Goal: Task Accomplishment & Management: Manage account settings

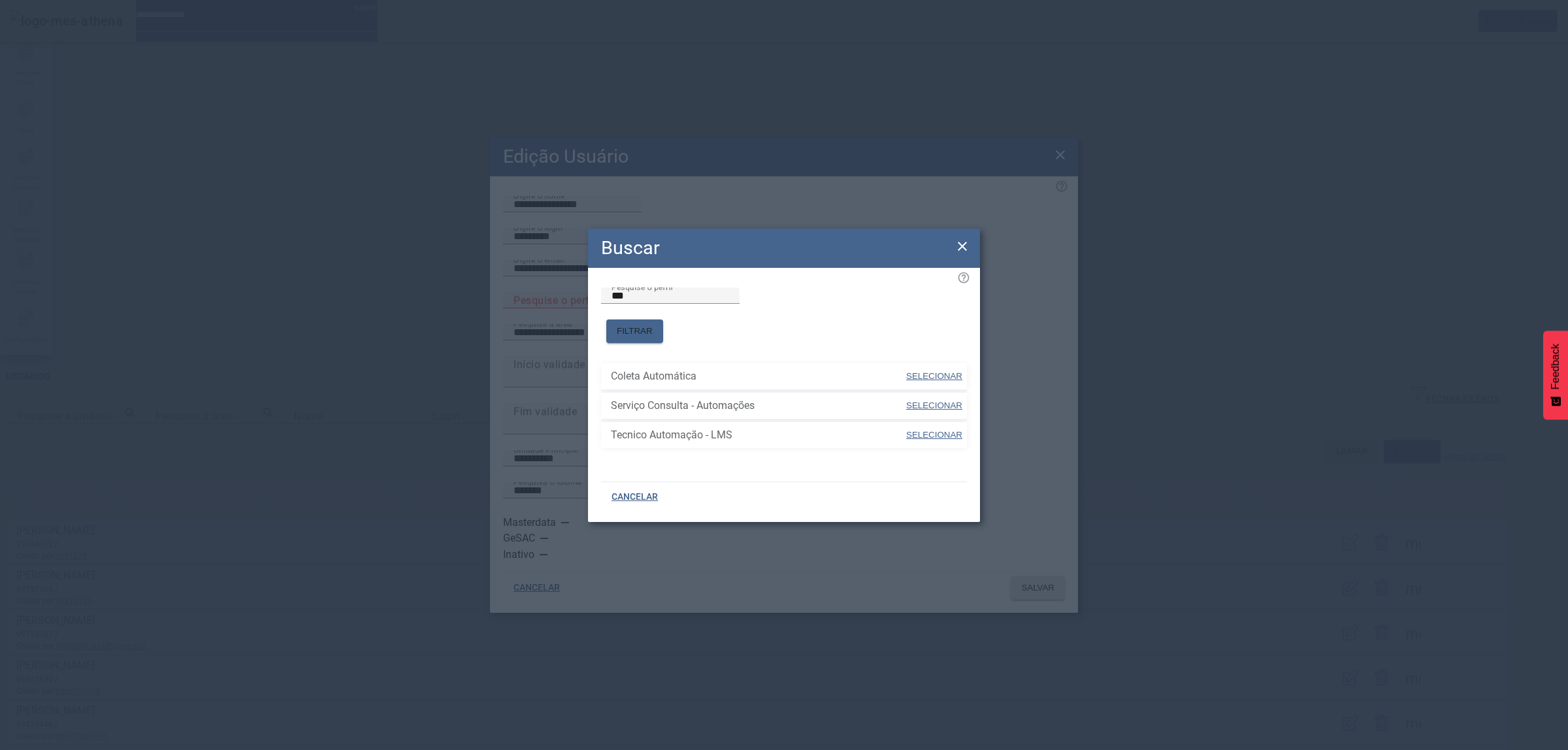
click at [953, 250] on div "Buscar" at bounding box center [784, 248] width 392 height 39
click at [958, 250] on icon at bounding box center [962, 246] width 9 height 9
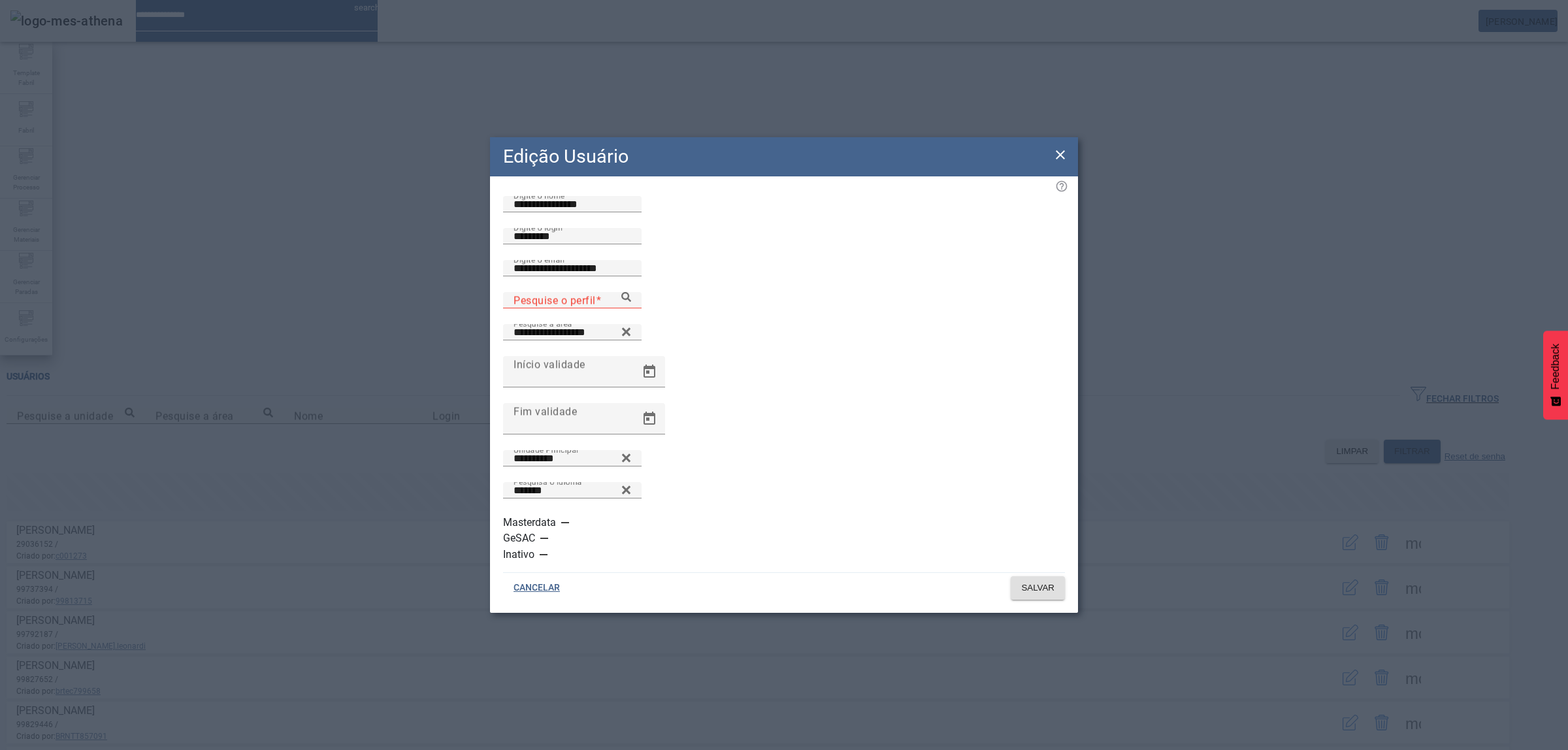
click at [1063, 163] on icon at bounding box center [1060, 154] width 15 height 15
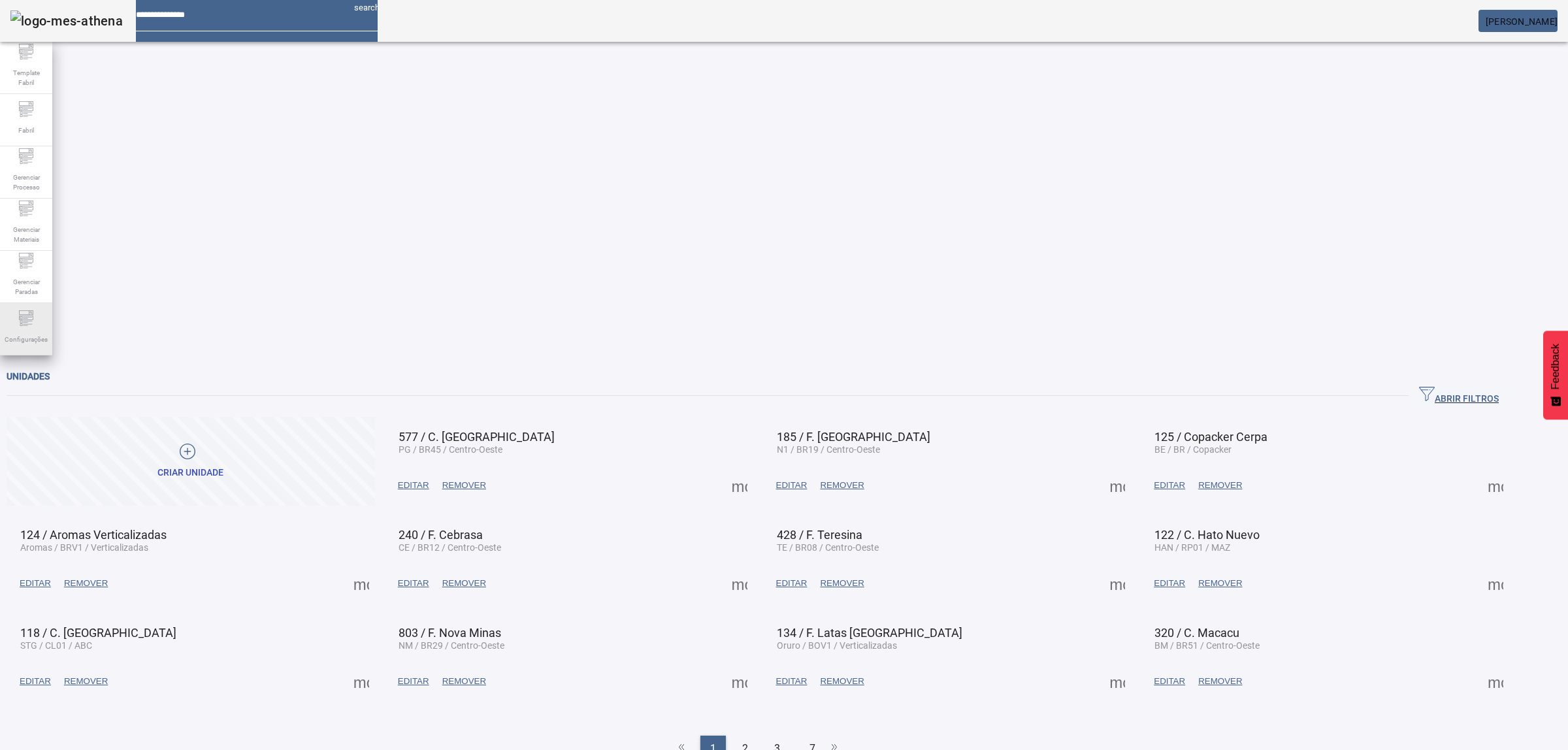
drag, startPoint x: 40, startPoint y: 312, endPoint x: 47, endPoint y: 307, distance: 8.6
click at [42, 312] on div "Configurações" at bounding box center [26, 329] width 53 height 53
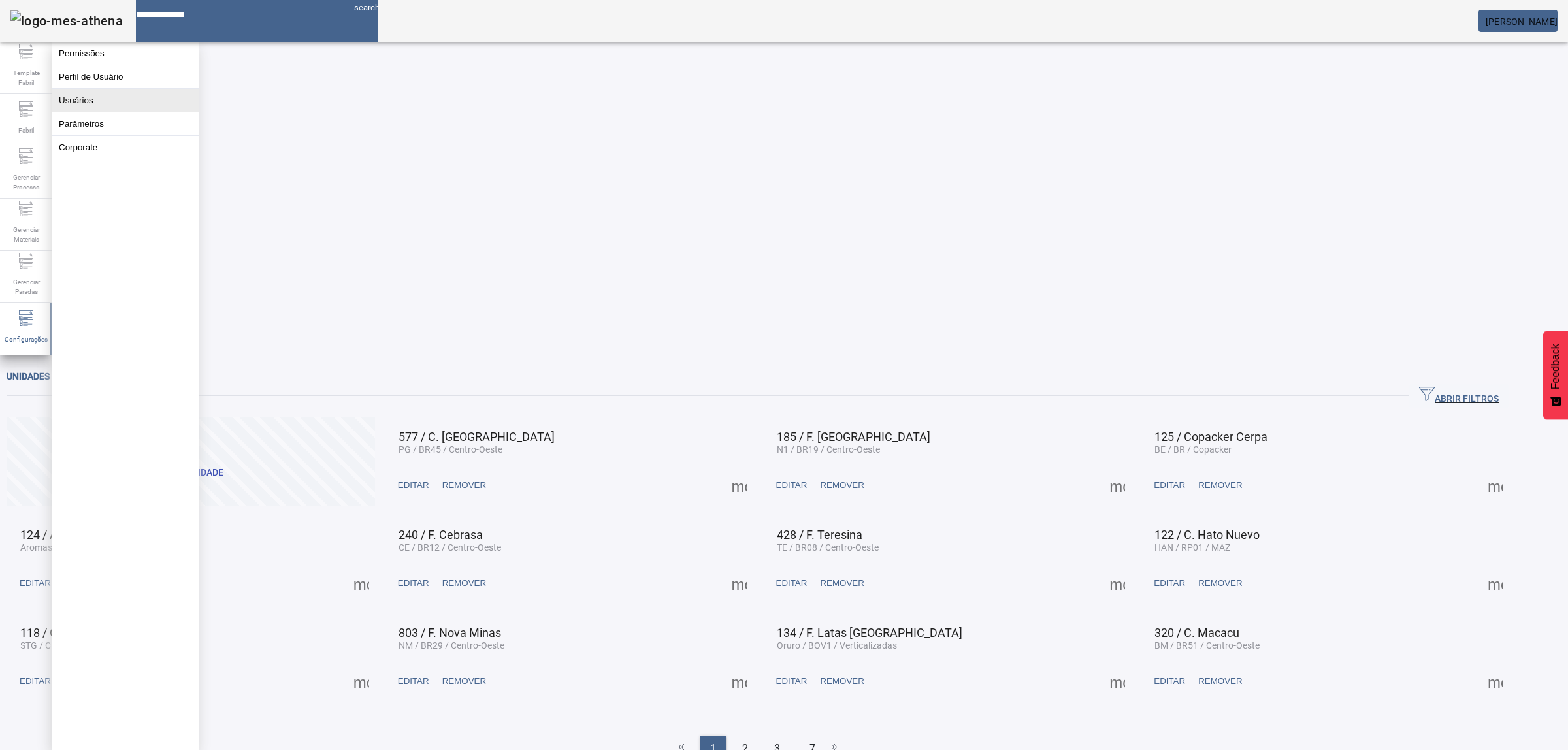
click at [105, 108] on button "Usuários" at bounding box center [126, 100] width 147 height 23
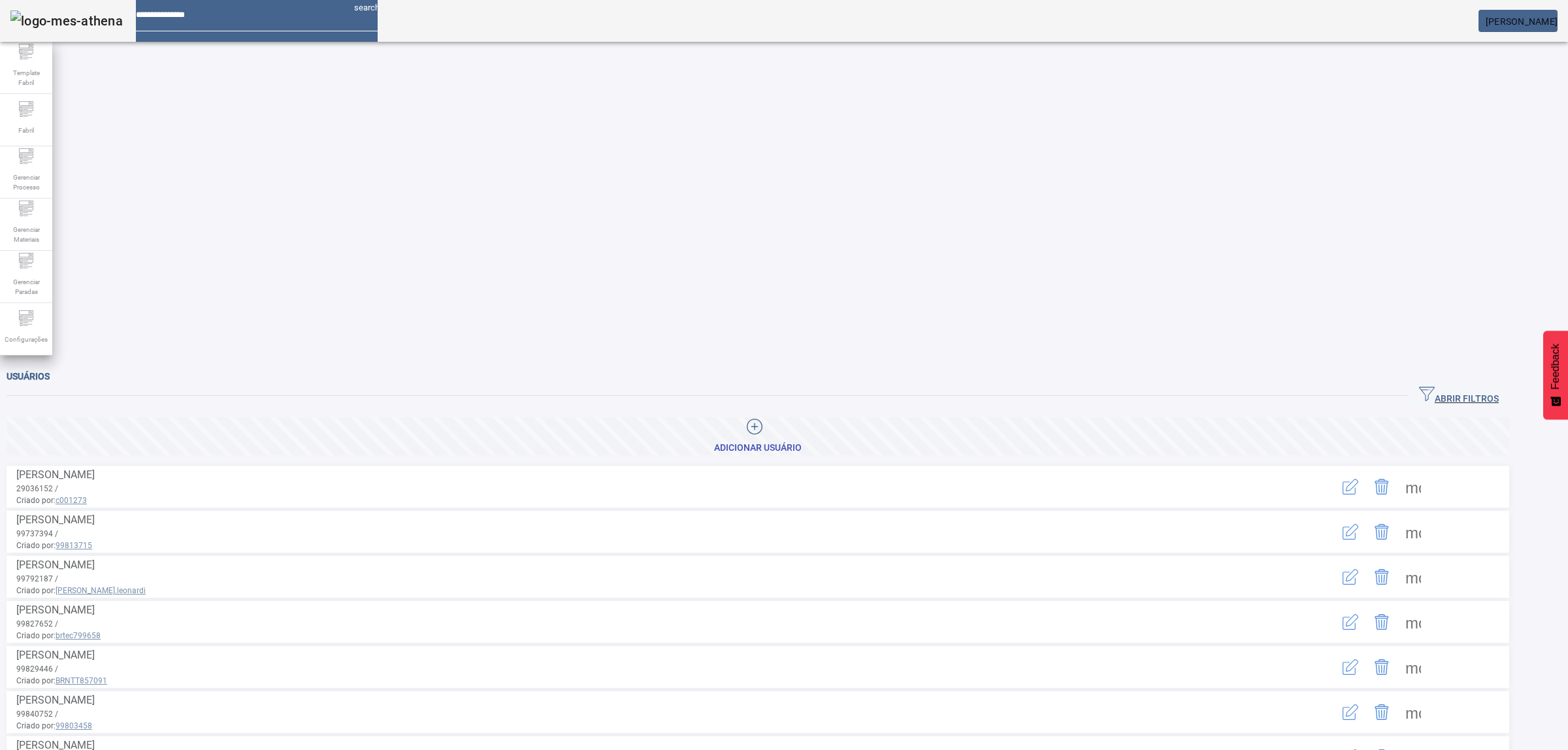
click at [1479, 386] on span "ABRIR FILTROS" at bounding box center [1459, 395] width 80 height 20
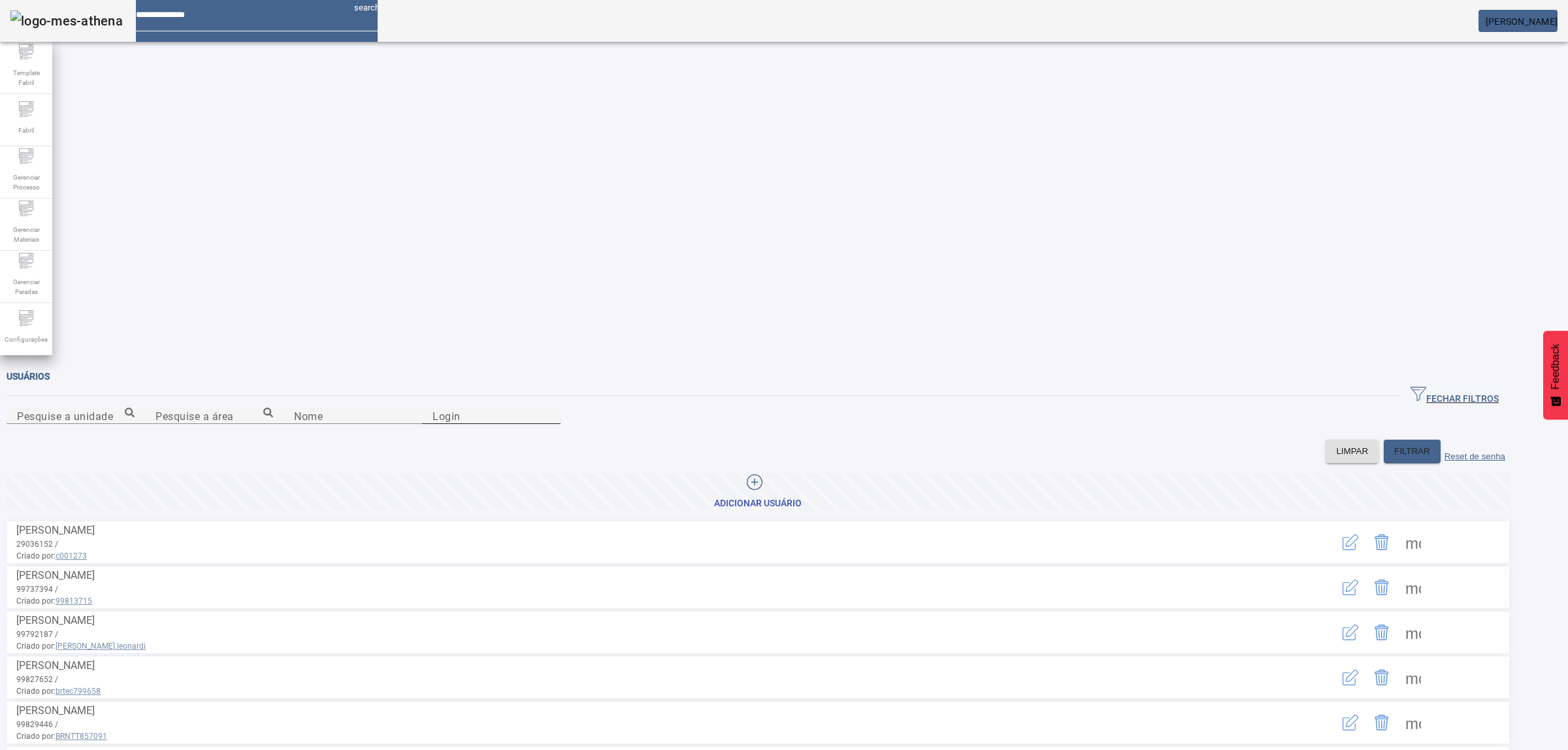
click at [550, 408] on div "Login" at bounding box center [491, 416] width 118 height 16
type input "***"
click at [1358, 534] on icon "button" at bounding box center [1350, 541] width 15 height 15
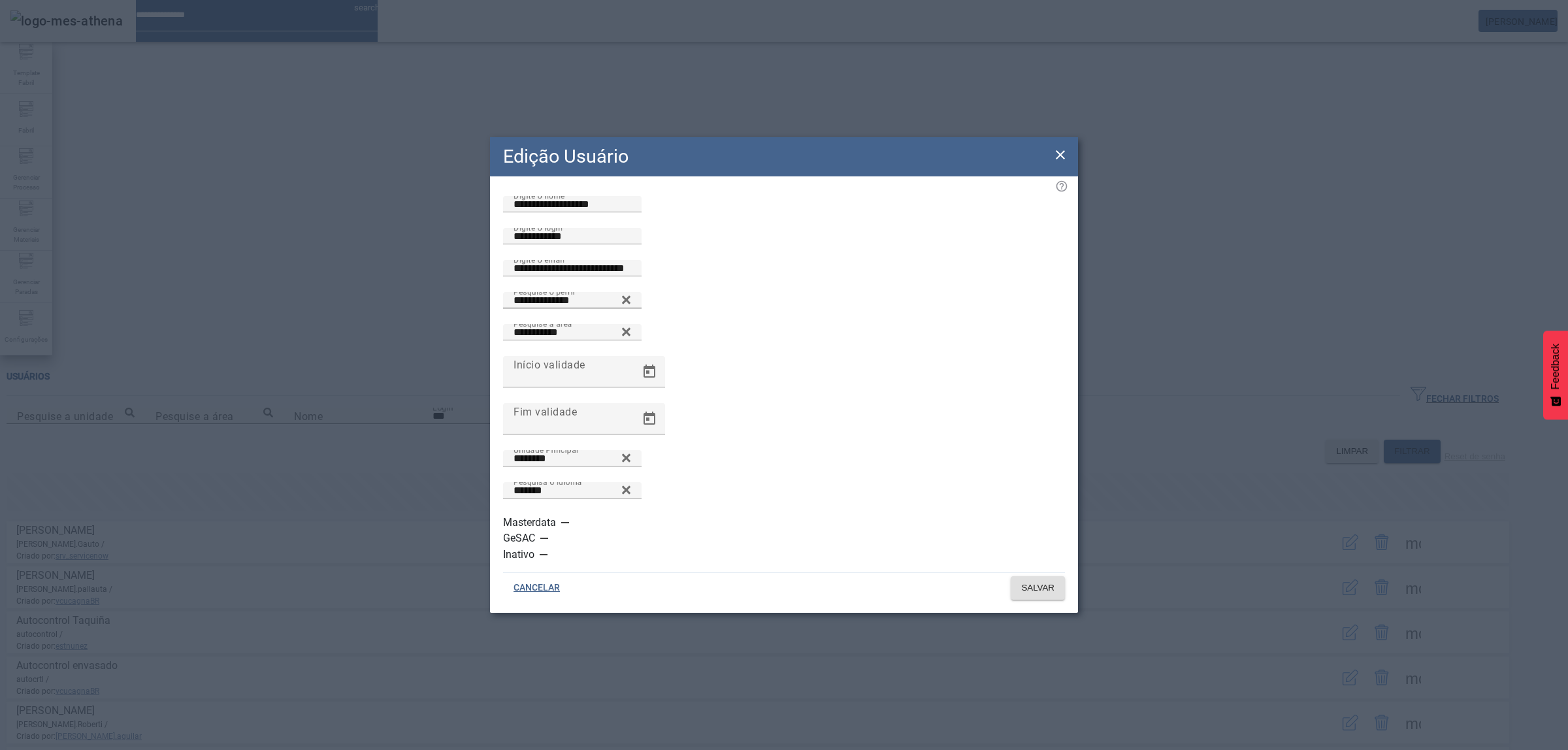
click at [631, 308] on icon at bounding box center [626, 299] width 9 height 15
click at [631, 302] on icon at bounding box center [626, 296] width 9 height 9
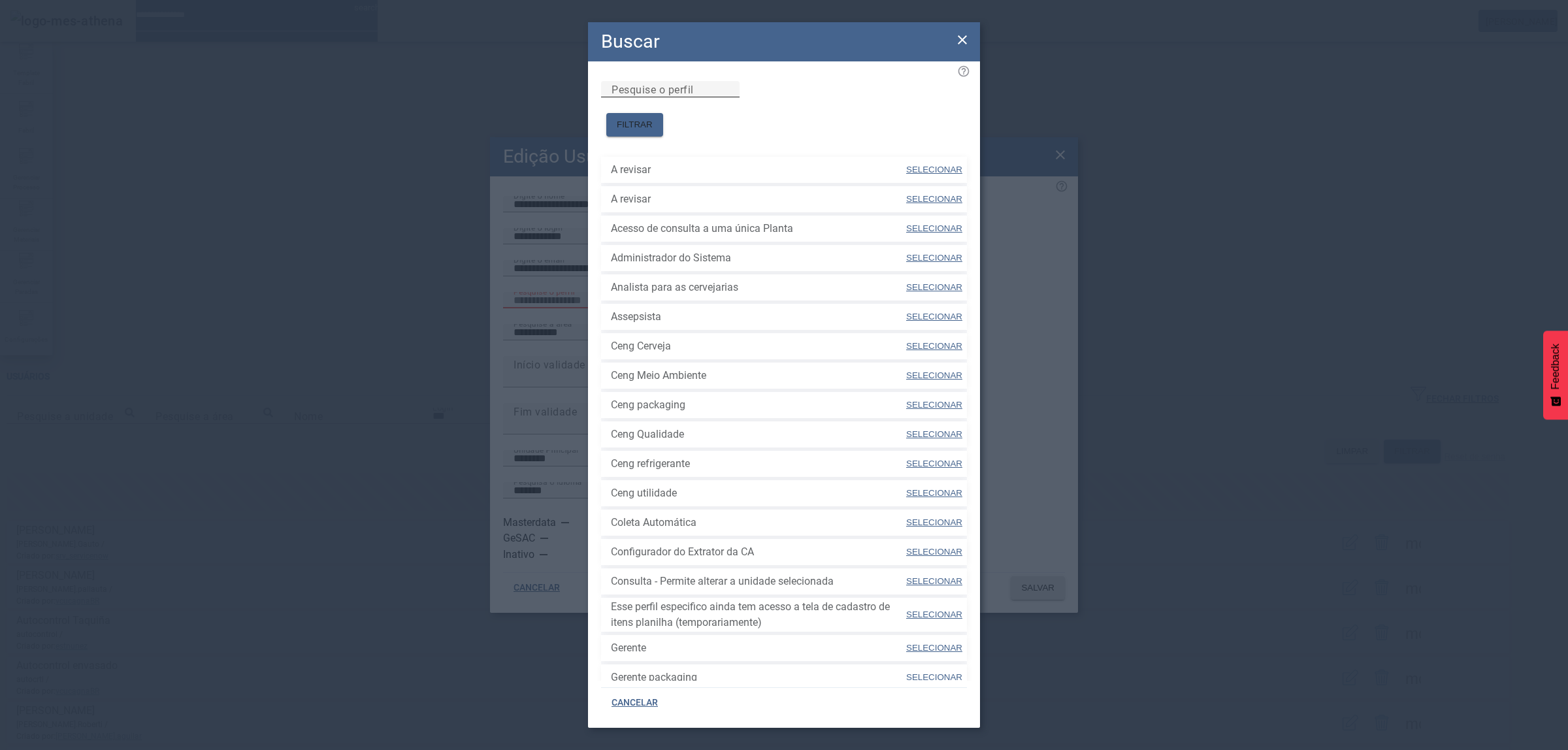
click at [707, 95] on div "Pesquise o perfil" at bounding box center [670, 89] width 118 height 16
click at [701, 97] on input "Pesquise o perfil" at bounding box center [670, 89] width 118 height 15
type input "***"
click at [653, 118] on span "FILTRAR" at bounding box center [634, 125] width 36 height 13
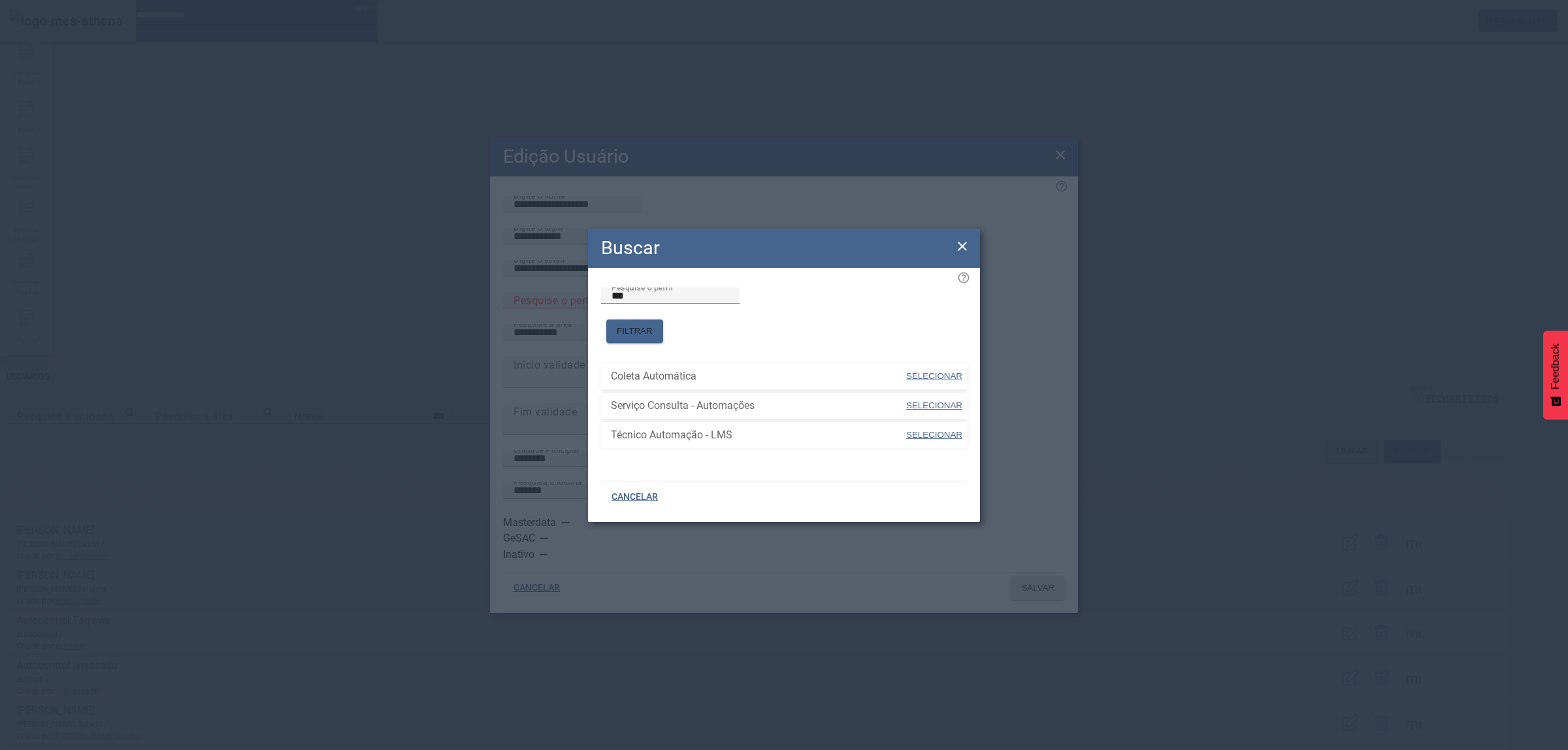
click at [964, 250] on icon at bounding box center [962, 246] width 15 height 15
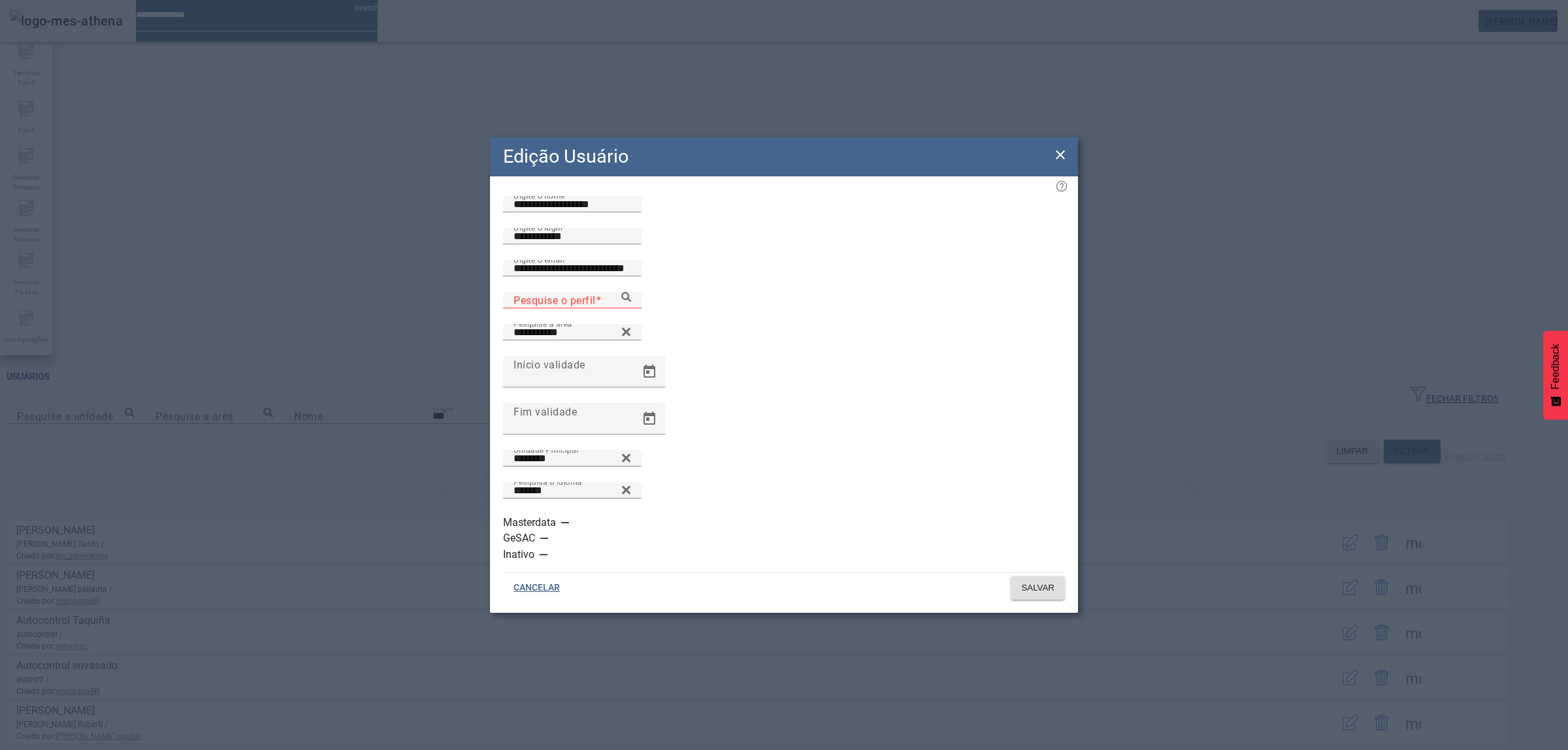
click at [1053, 163] on icon at bounding box center [1060, 154] width 15 height 15
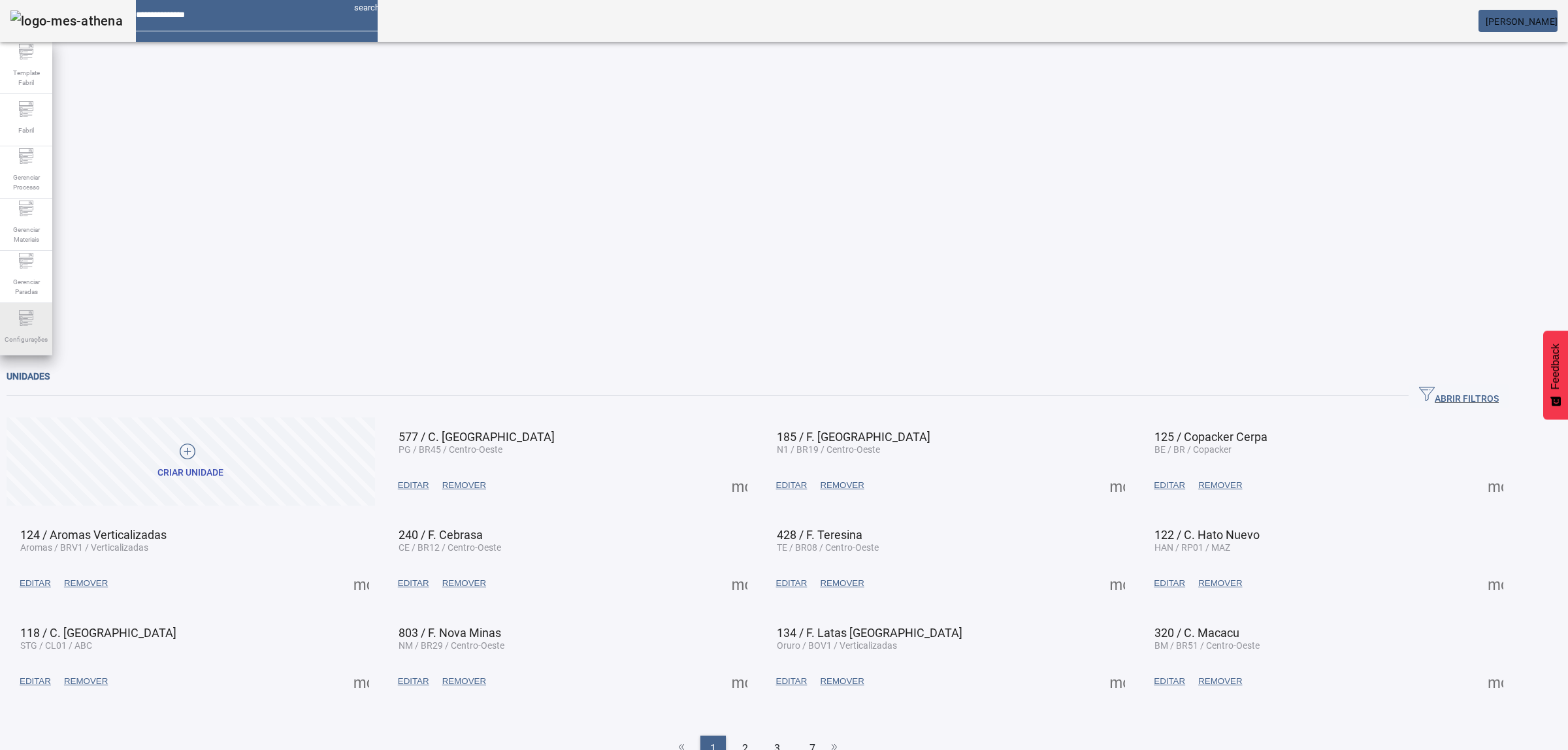
click at [8, 319] on div "Configurações" at bounding box center [26, 329] width 53 height 53
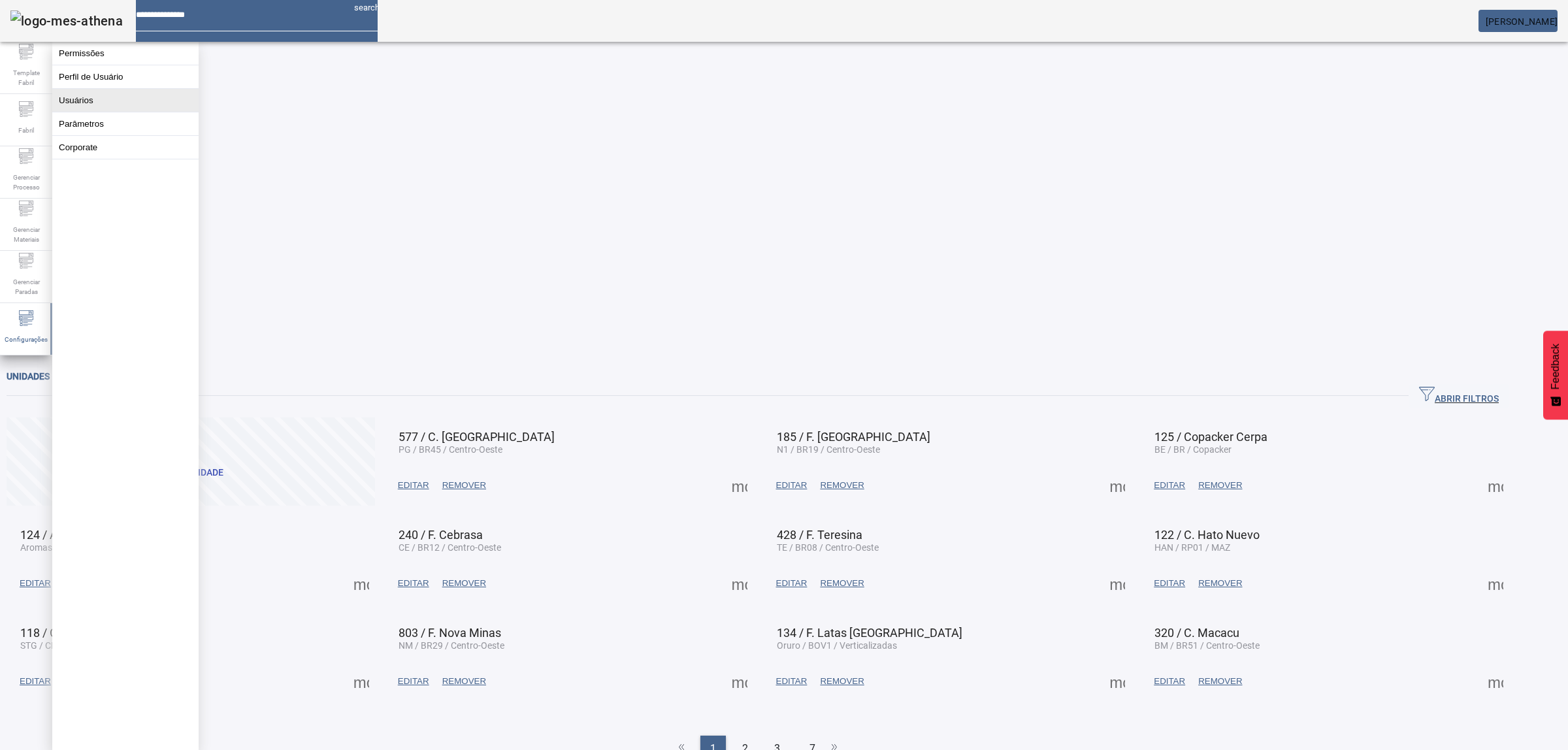
click at [85, 104] on button "Usuários" at bounding box center [126, 100] width 147 height 23
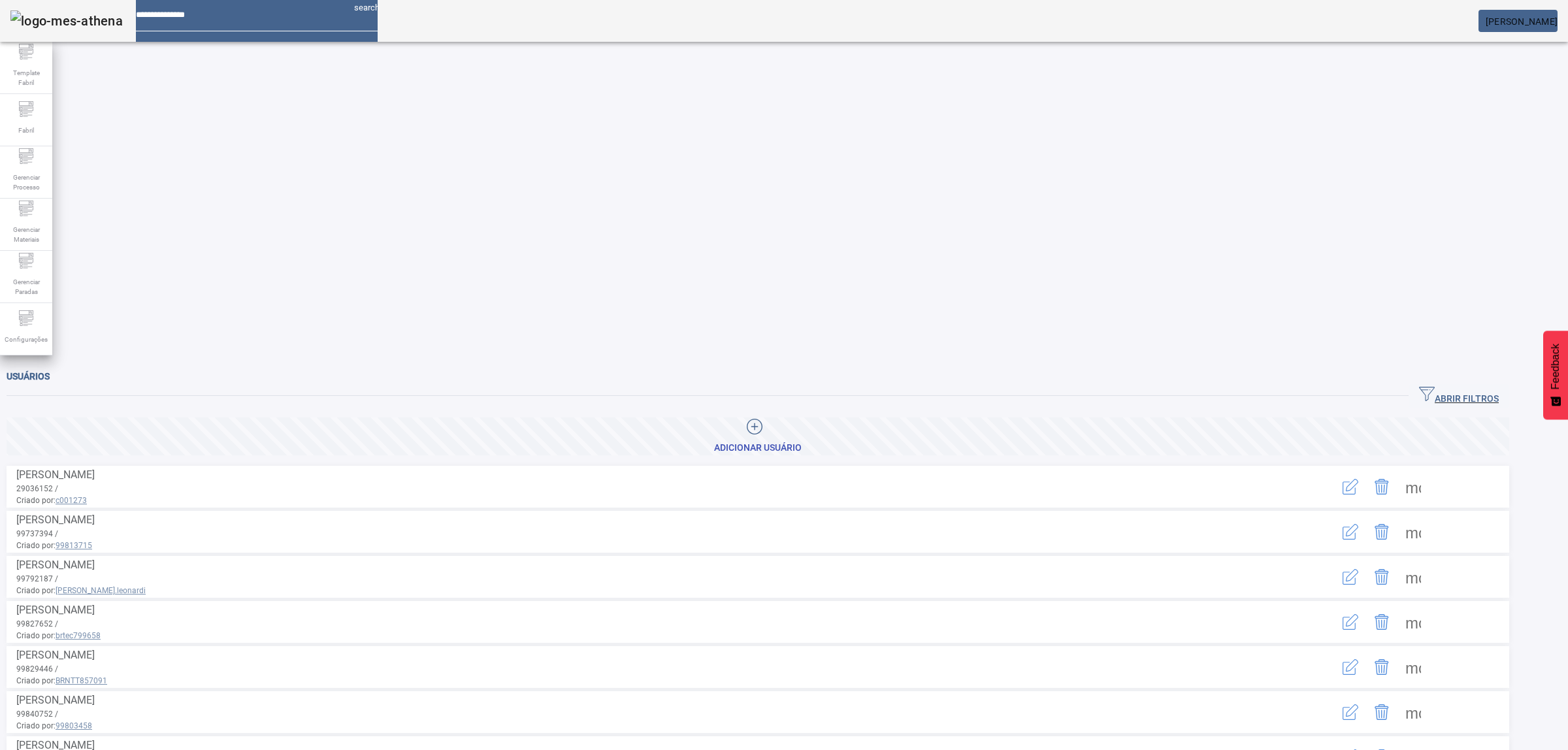
click at [1358, 479] on icon "button" at bounding box center [1350, 486] width 15 height 15
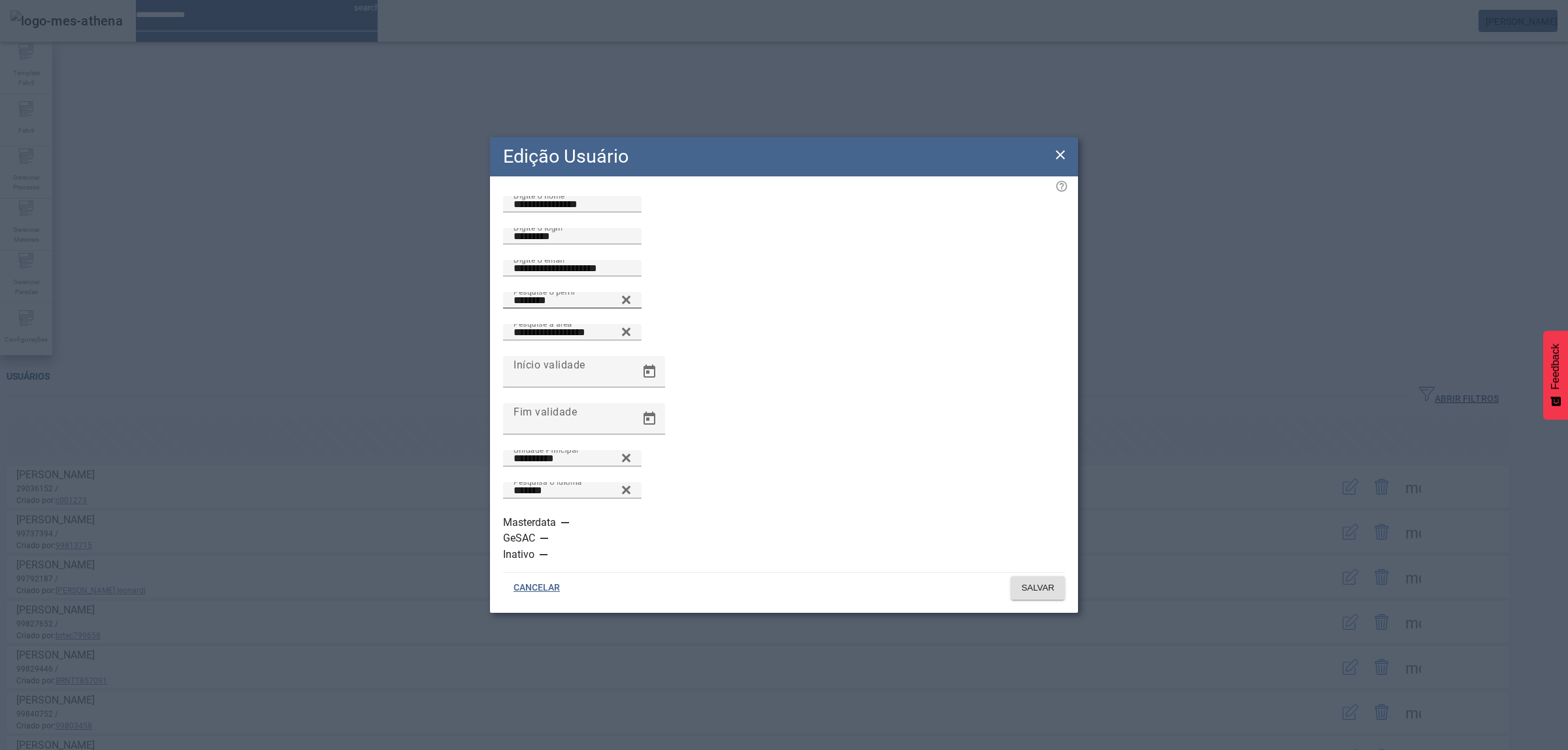
click at [631, 308] on icon at bounding box center [626, 299] width 9 height 15
click at [631, 302] on icon at bounding box center [626, 296] width 9 height 9
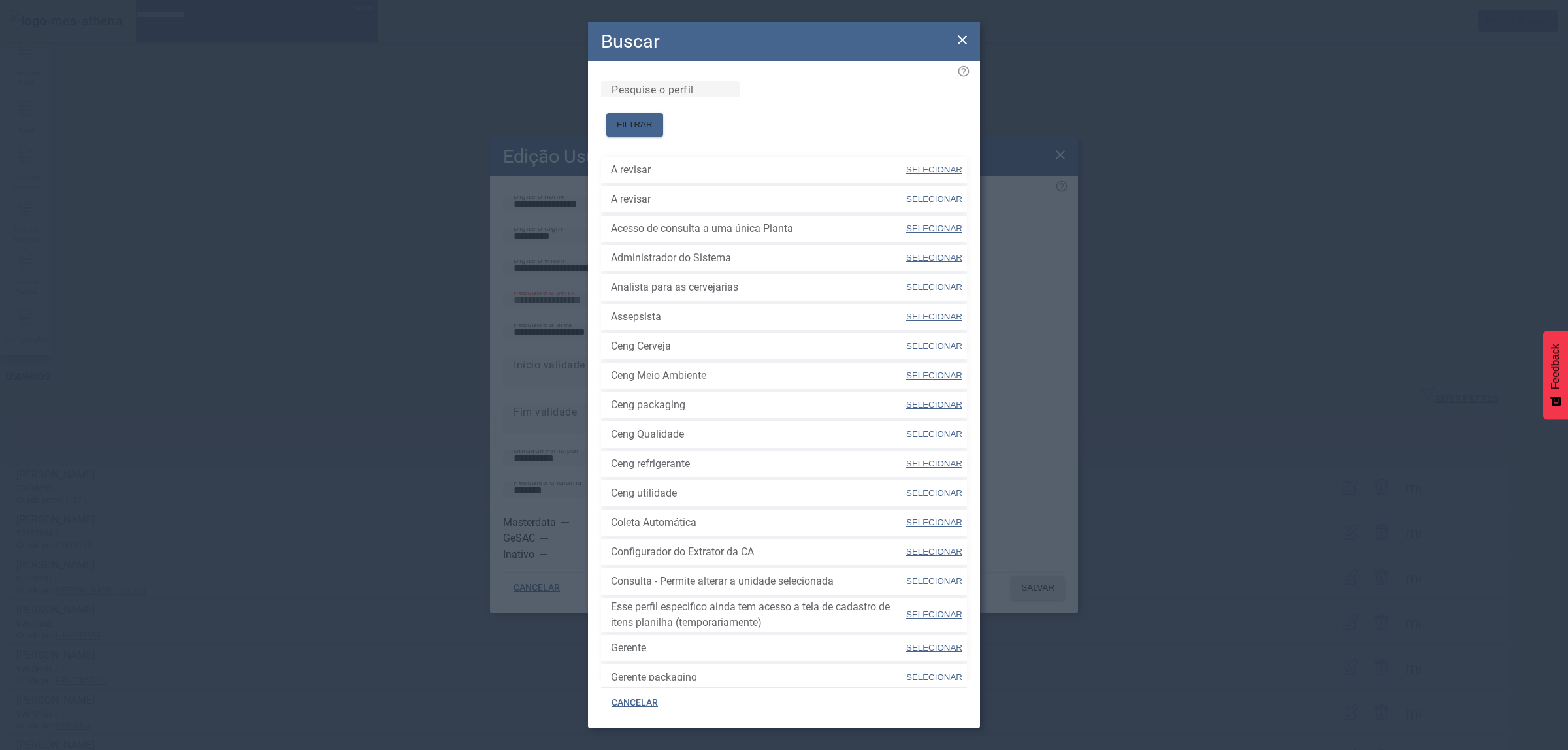
click at [729, 97] on div "Pesquise o perfil" at bounding box center [670, 89] width 118 height 16
click at [729, 97] on input "Pesquise o perfil" at bounding box center [670, 89] width 118 height 15
type input "***"
click at [653, 118] on span "FILTRAR" at bounding box center [634, 125] width 36 height 13
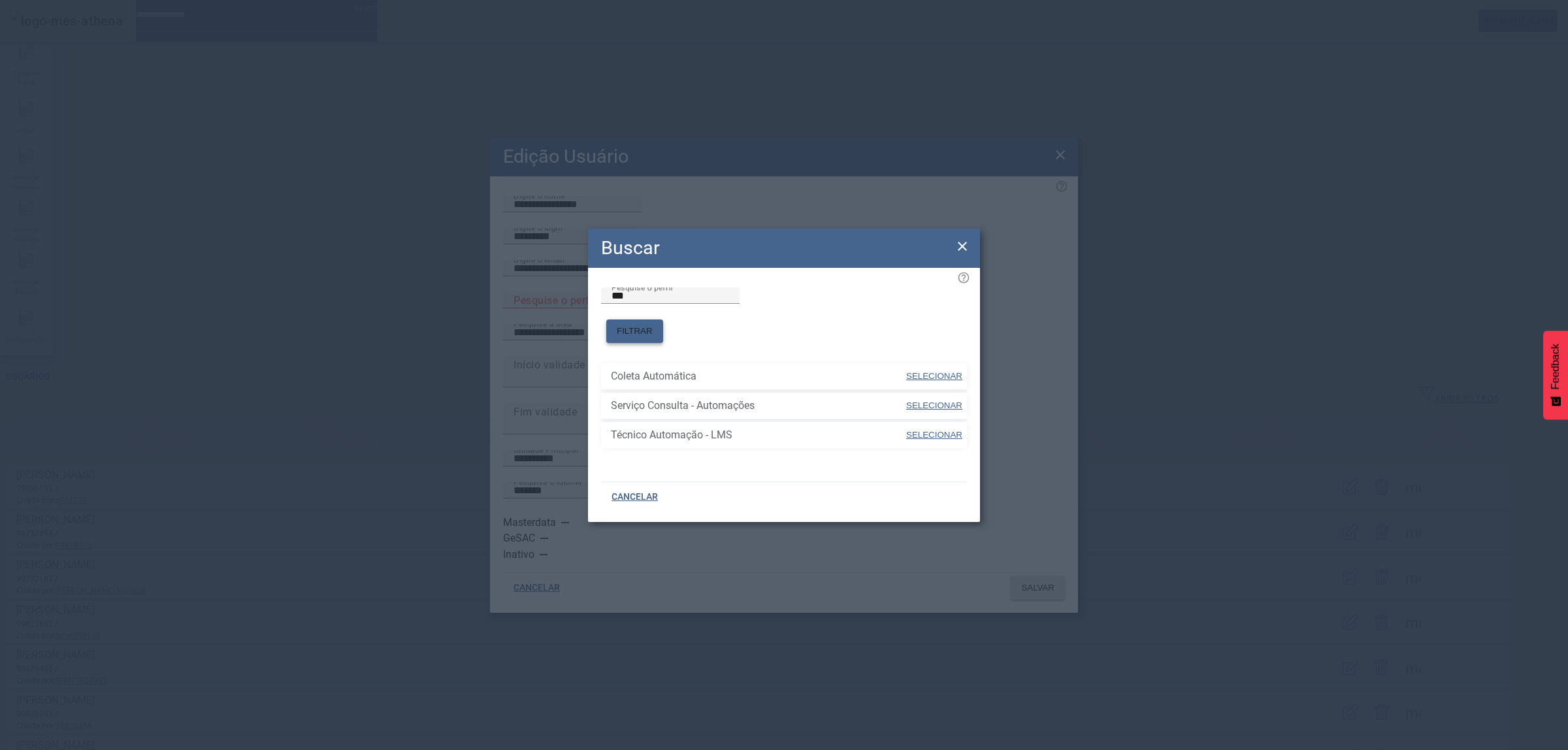
click at [653, 325] on span "FILTRAR" at bounding box center [634, 331] width 36 height 13
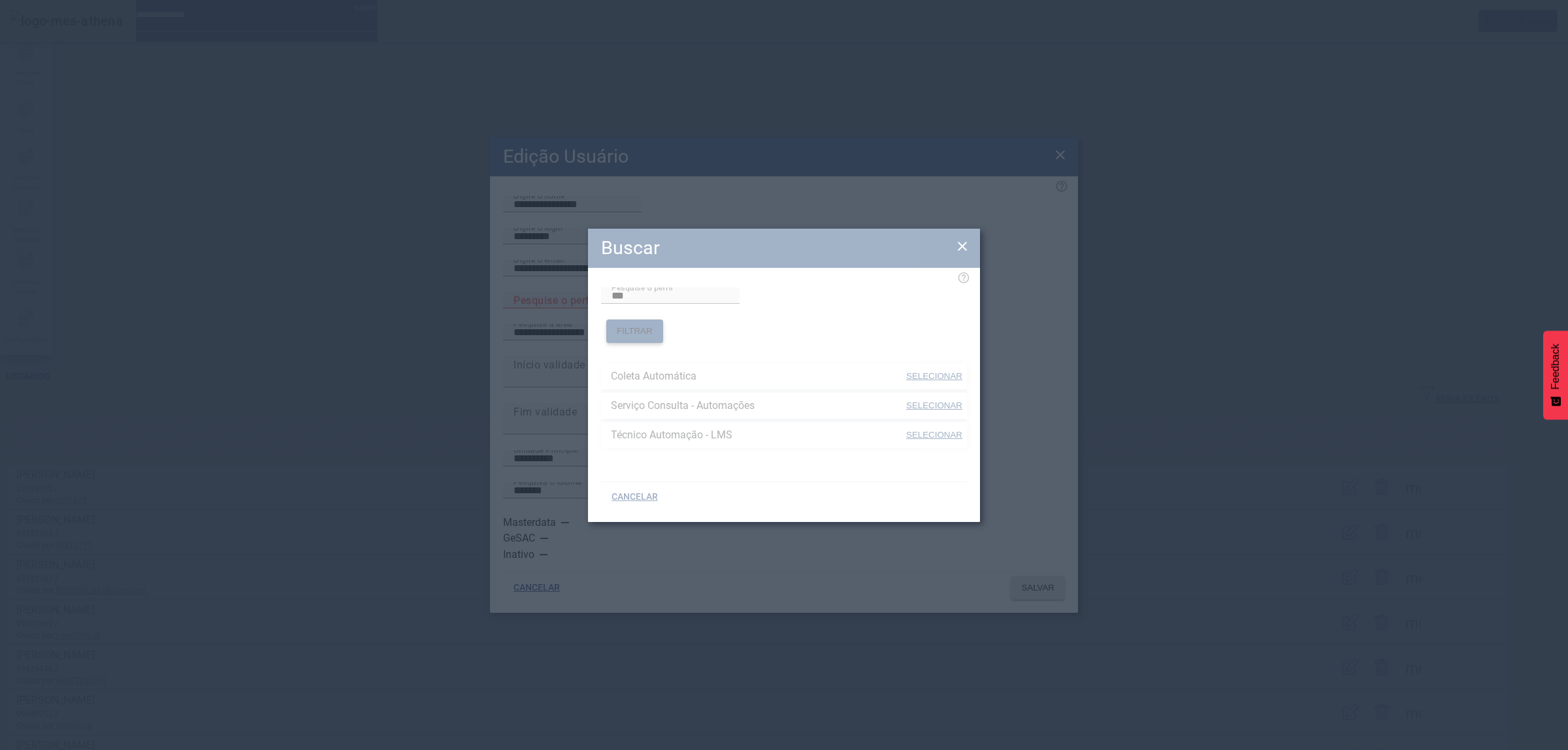
click at [653, 325] on span "FILTRAR" at bounding box center [634, 331] width 36 height 13
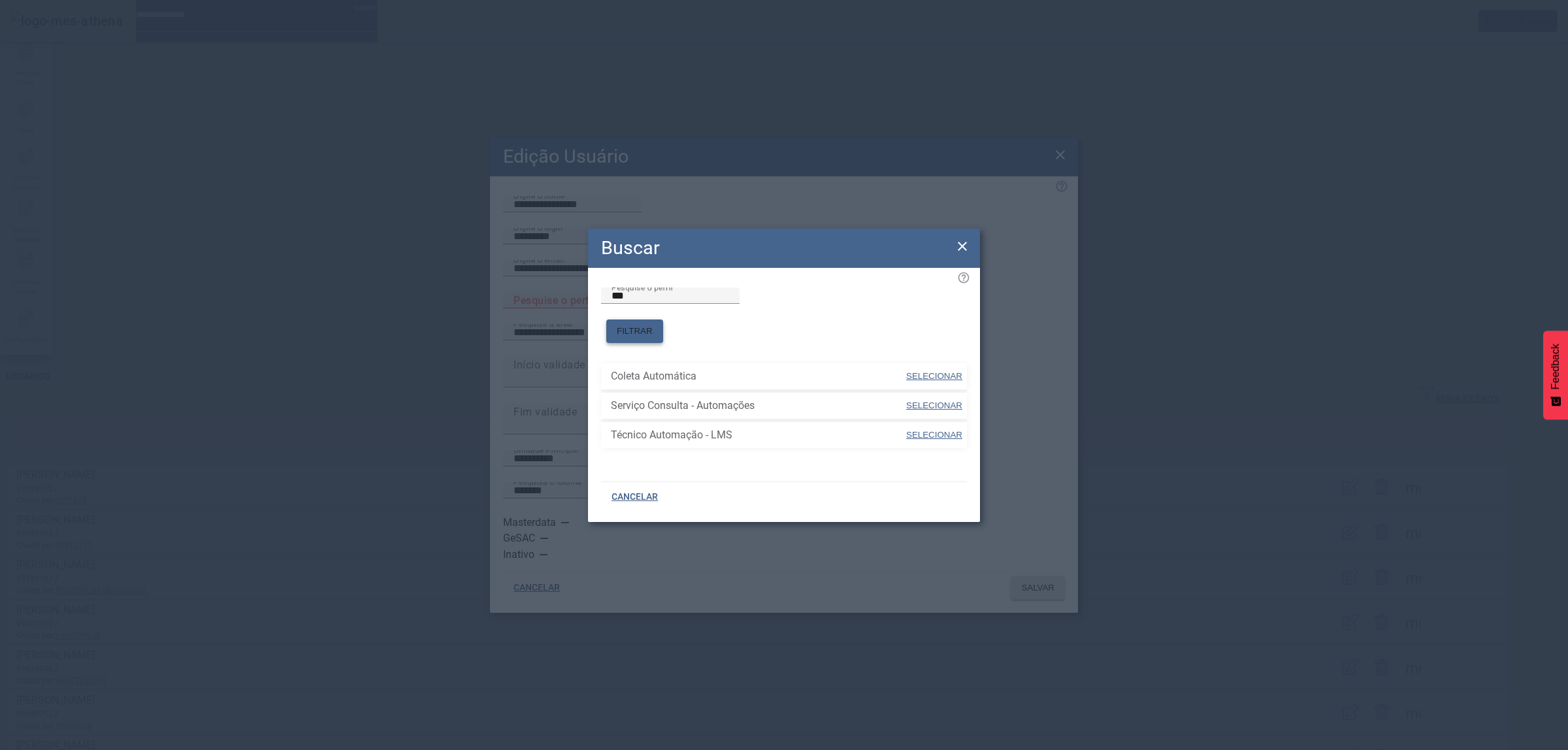
click at [653, 325] on span "FILTRAR" at bounding box center [634, 331] width 36 height 13
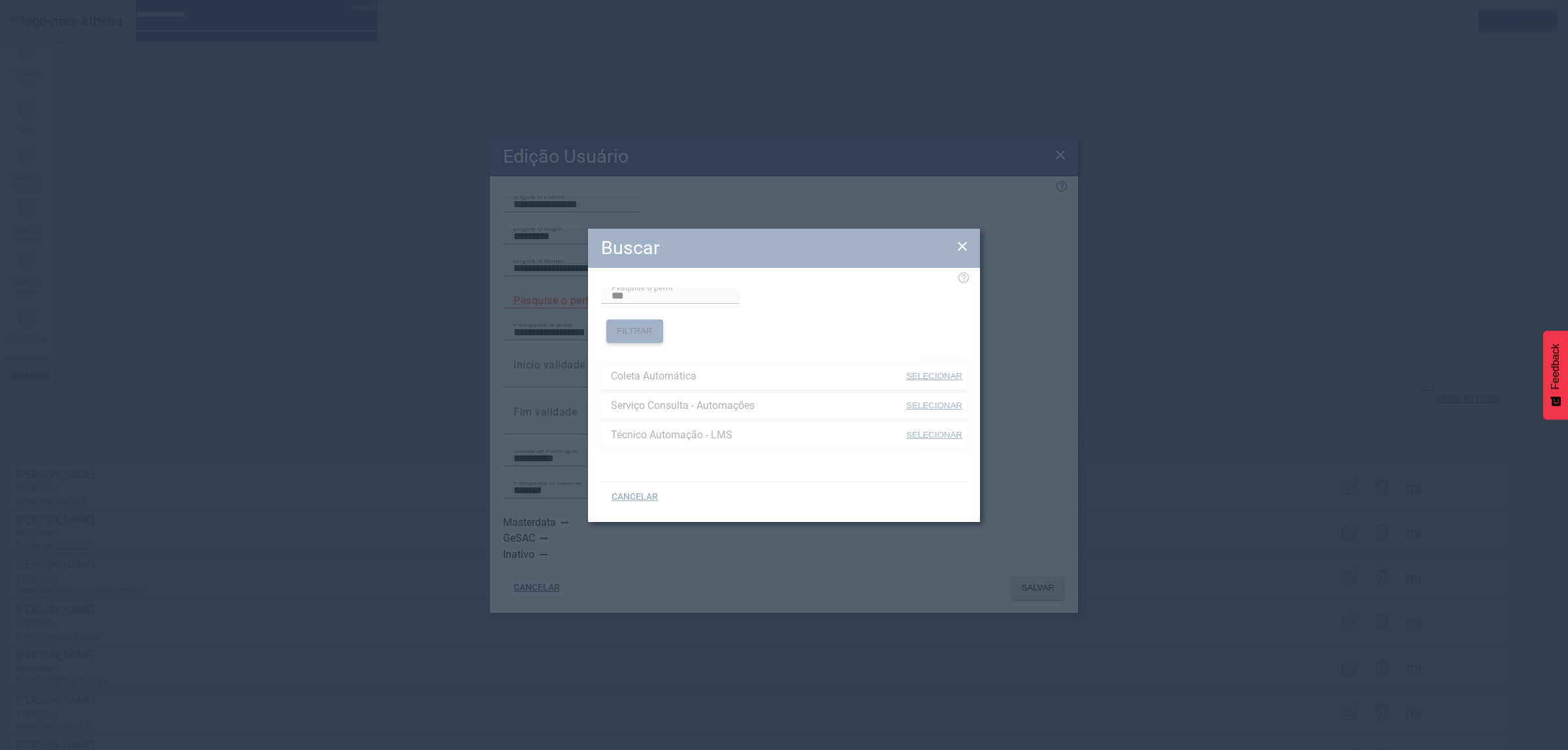
click at [653, 325] on span "FILTRAR" at bounding box center [634, 331] width 36 height 13
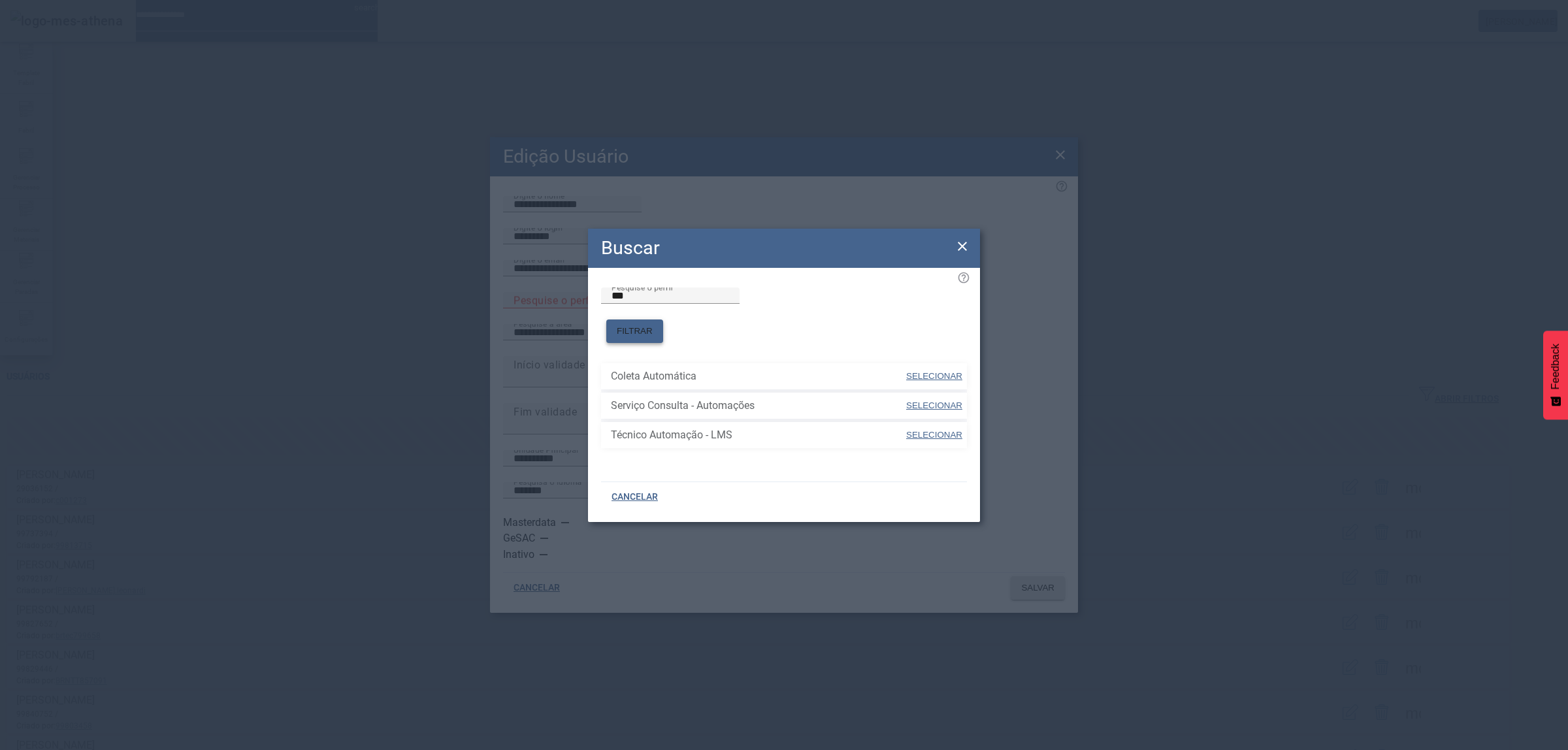
click at [653, 325] on span "FILTRAR" at bounding box center [634, 331] width 36 height 13
click at [966, 252] on icon at bounding box center [962, 246] width 15 height 15
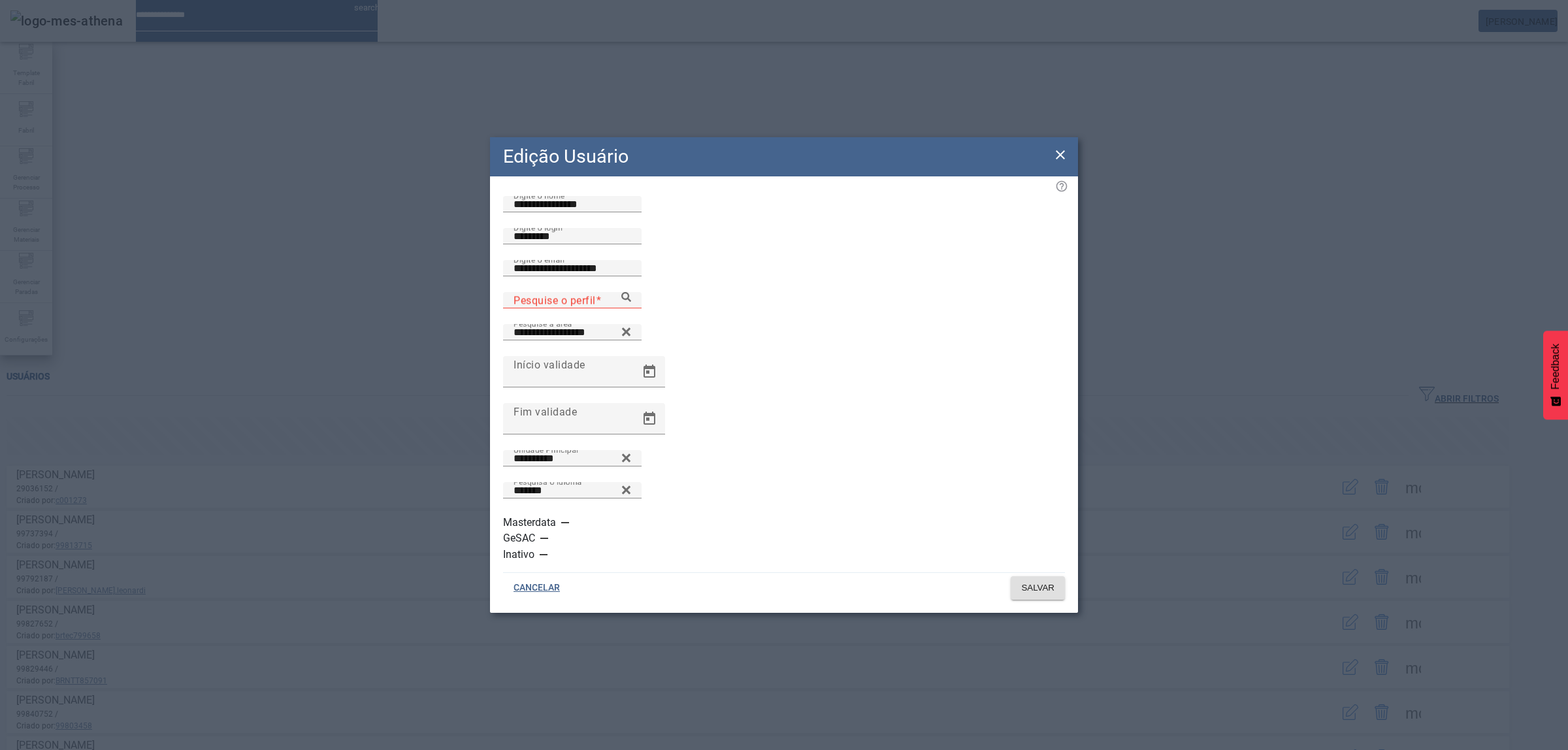
drag, startPoint x: 1068, startPoint y: 174, endPoint x: 561, endPoint y: 4, distance: 534.7
click at [1067, 173] on div "**********" at bounding box center [784, 375] width 588 height 476
click at [1057, 163] on icon at bounding box center [1060, 154] width 15 height 15
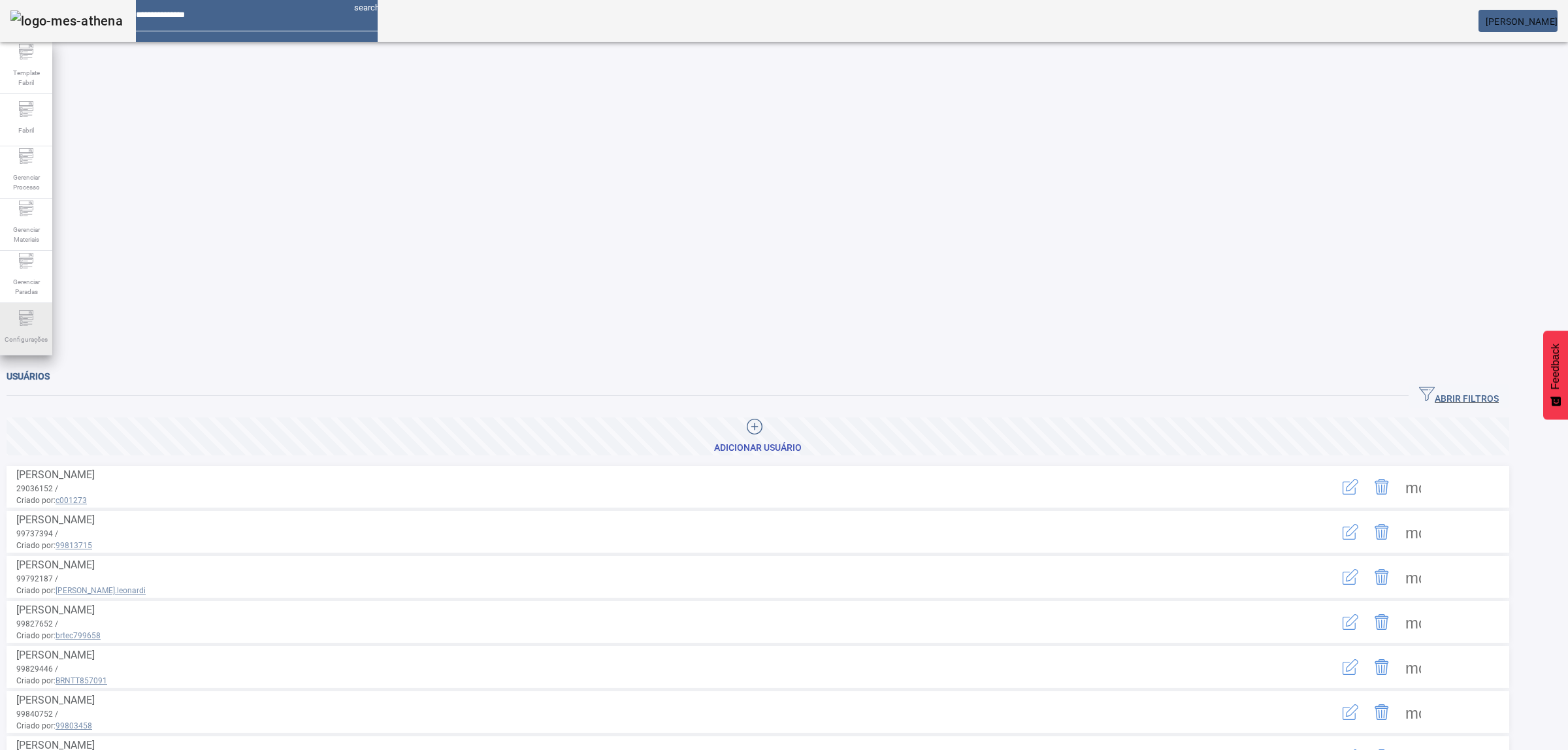
click at [20, 331] on span "Configurações" at bounding box center [26, 339] width 51 height 18
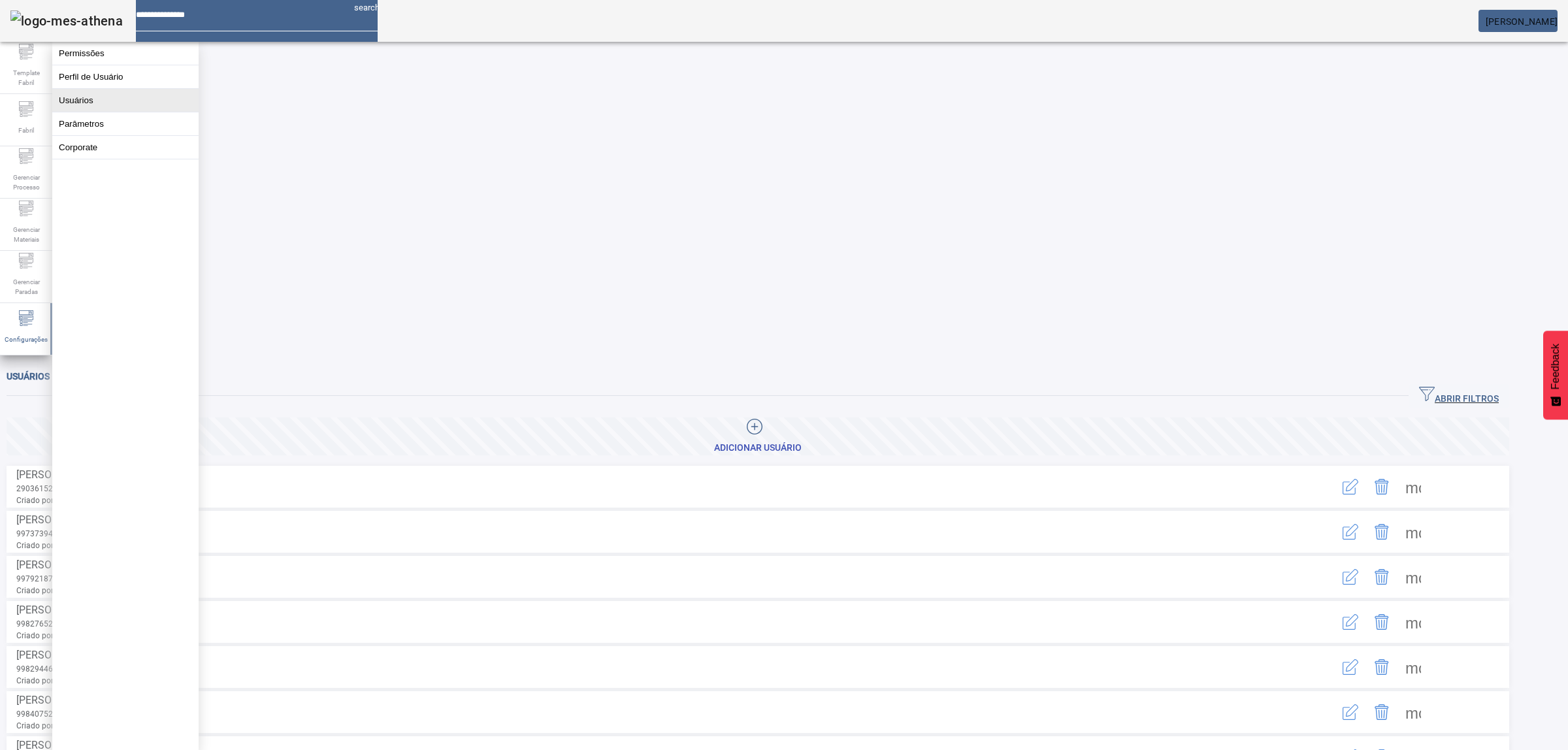
click at [118, 112] on button "Usuários" at bounding box center [126, 100] width 147 height 23
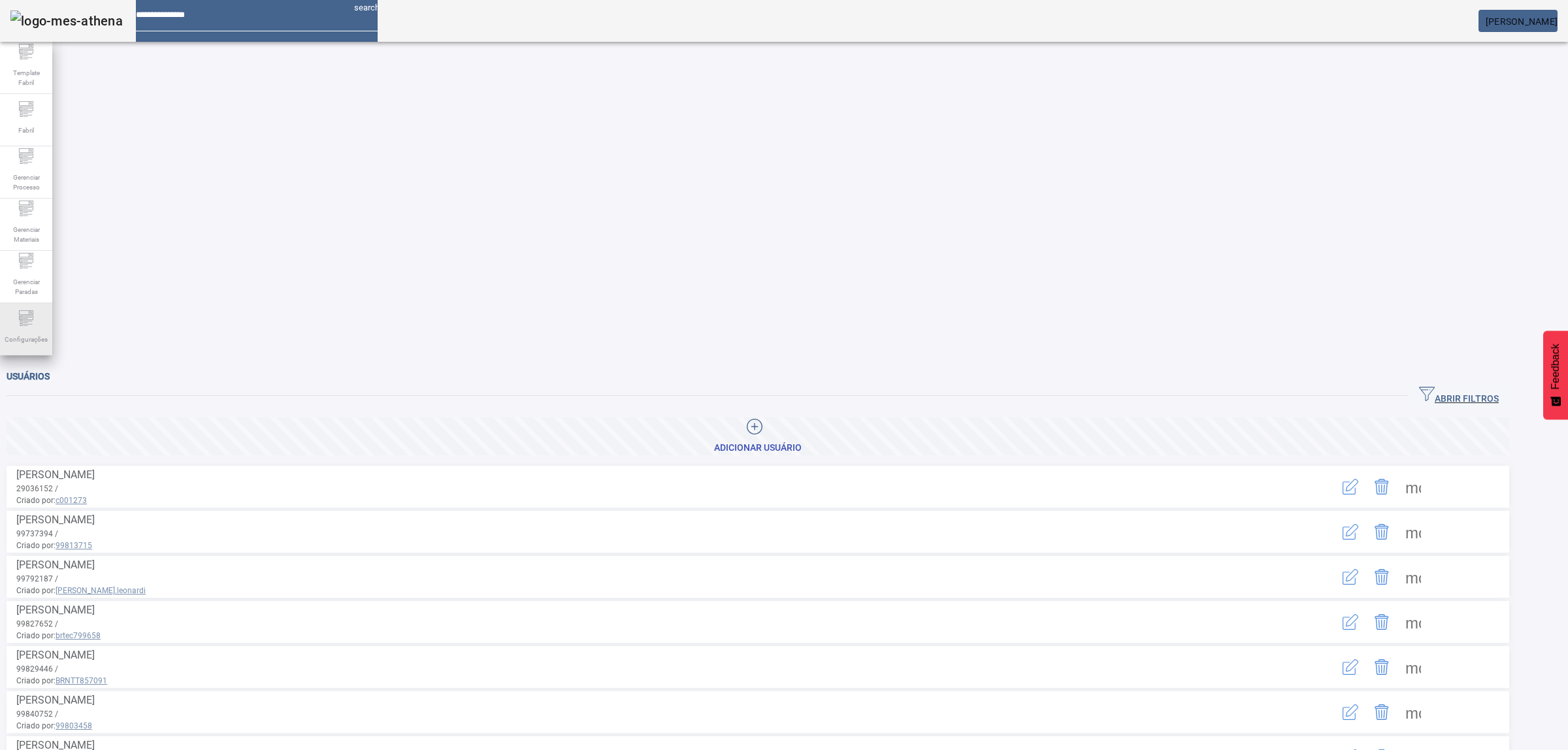
click at [31, 341] on span "Configurações" at bounding box center [26, 339] width 51 height 18
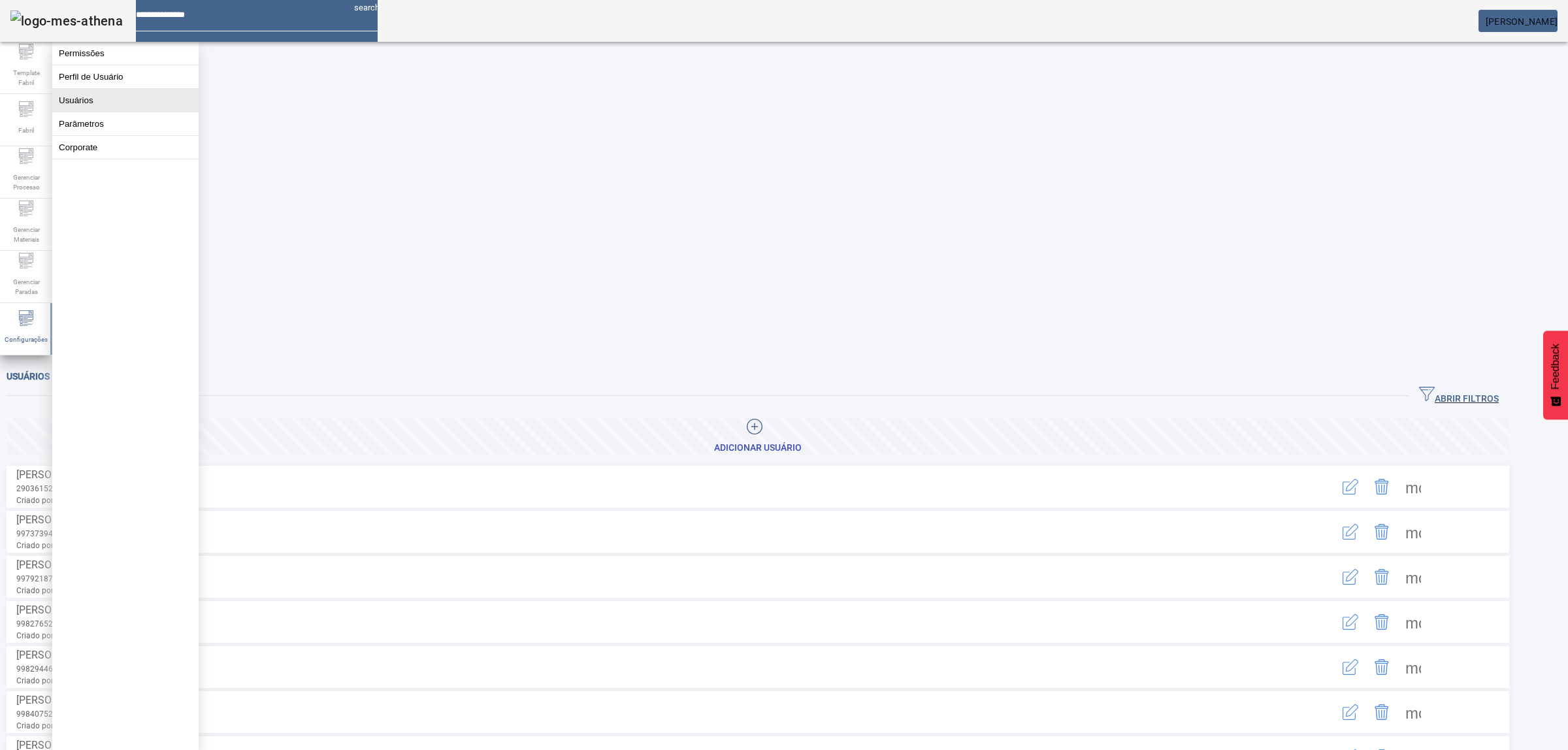
click at [147, 112] on button "Usuários" at bounding box center [126, 100] width 147 height 23
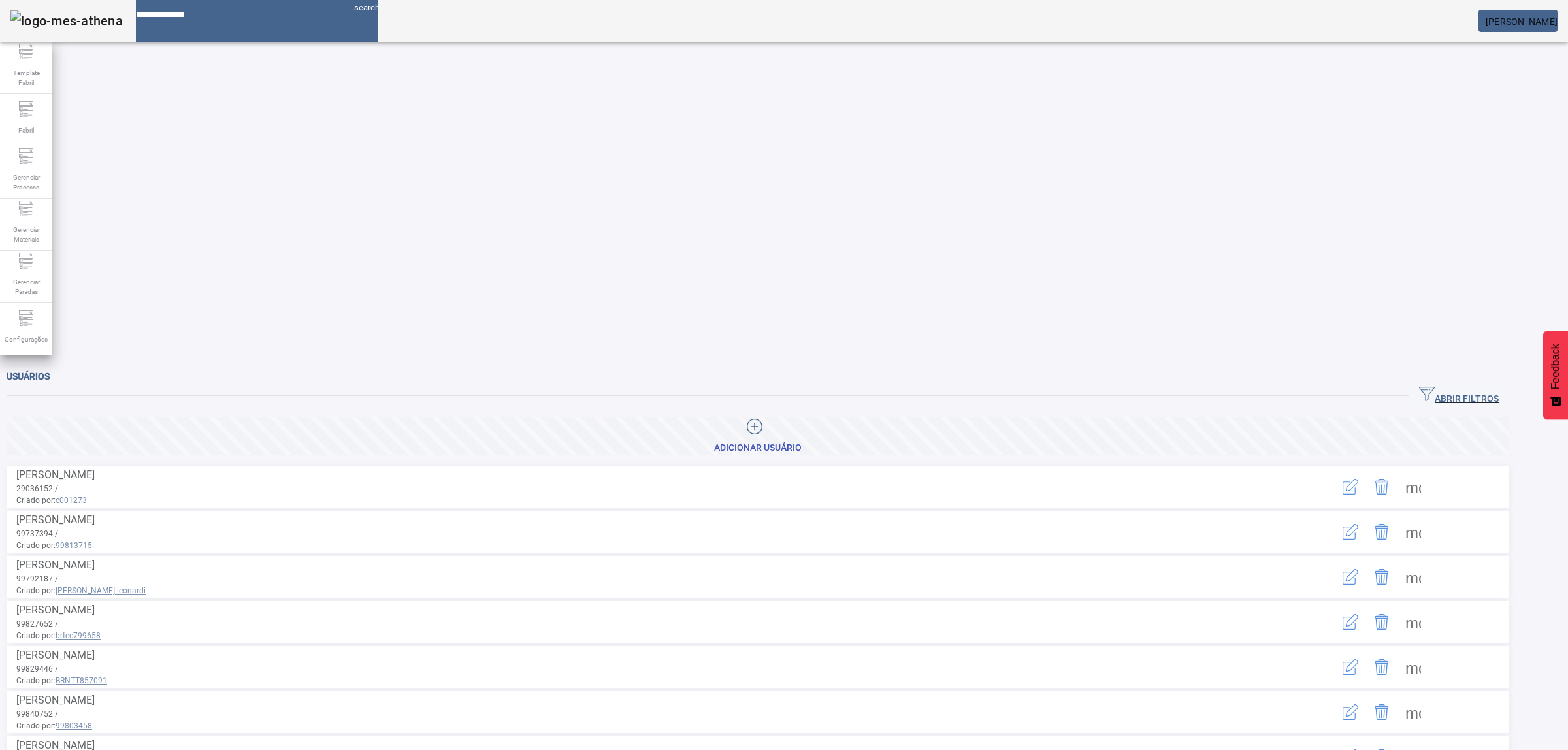
click at [1358, 479] on icon "button" at bounding box center [1352, 484] width 12 height 12
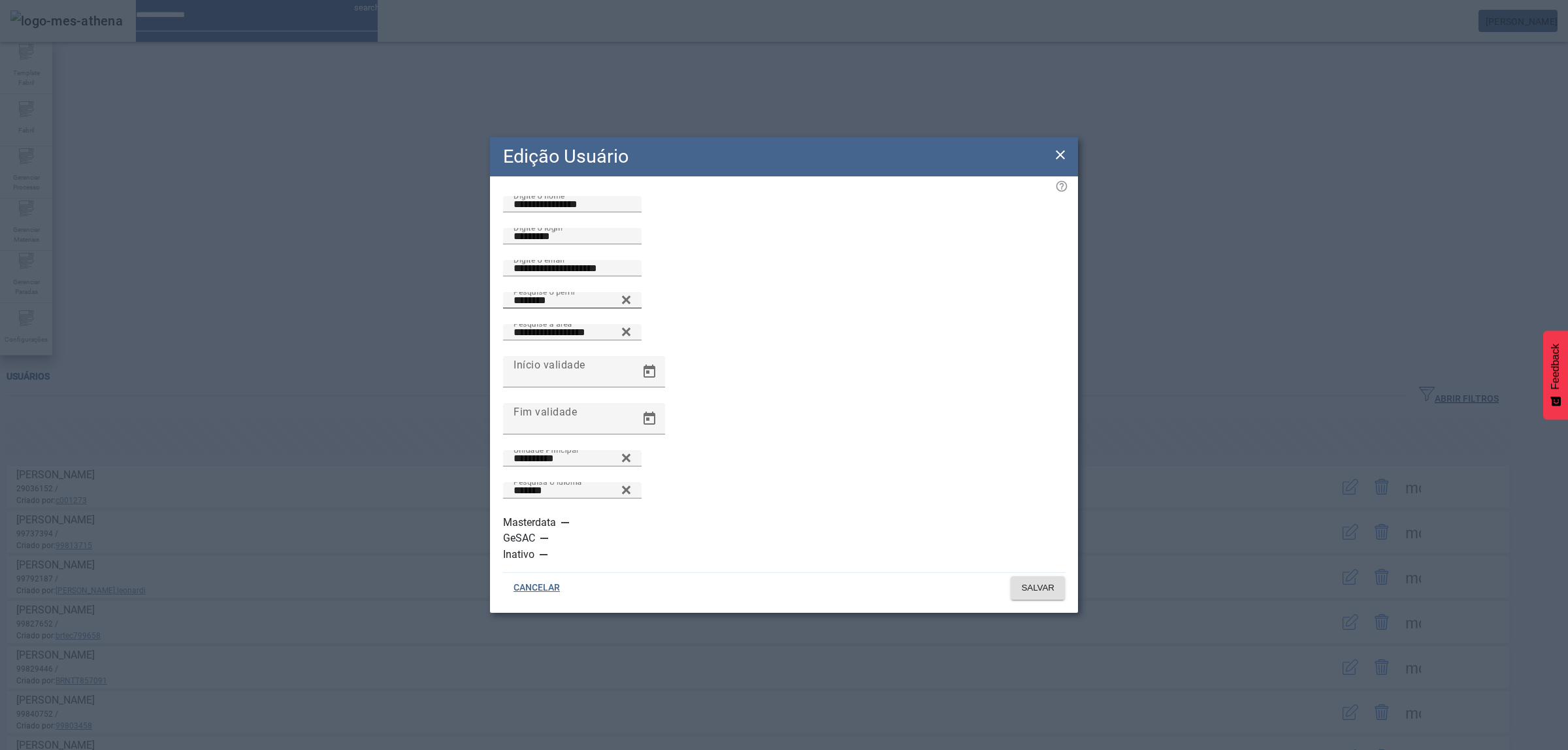
click at [631, 304] on icon at bounding box center [626, 300] width 9 height 9
drag, startPoint x: 706, startPoint y: 401, endPoint x: 748, endPoint y: 393, distance: 42.8
click at [631, 308] on input "Pesquise o perfil" at bounding box center [572, 300] width 118 height 15
click at [775, 324] on div "Pesquise o perfil" at bounding box center [784, 308] width 562 height 32
click at [631, 302] on icon at bounding box center [626, 296] width 9 height 9
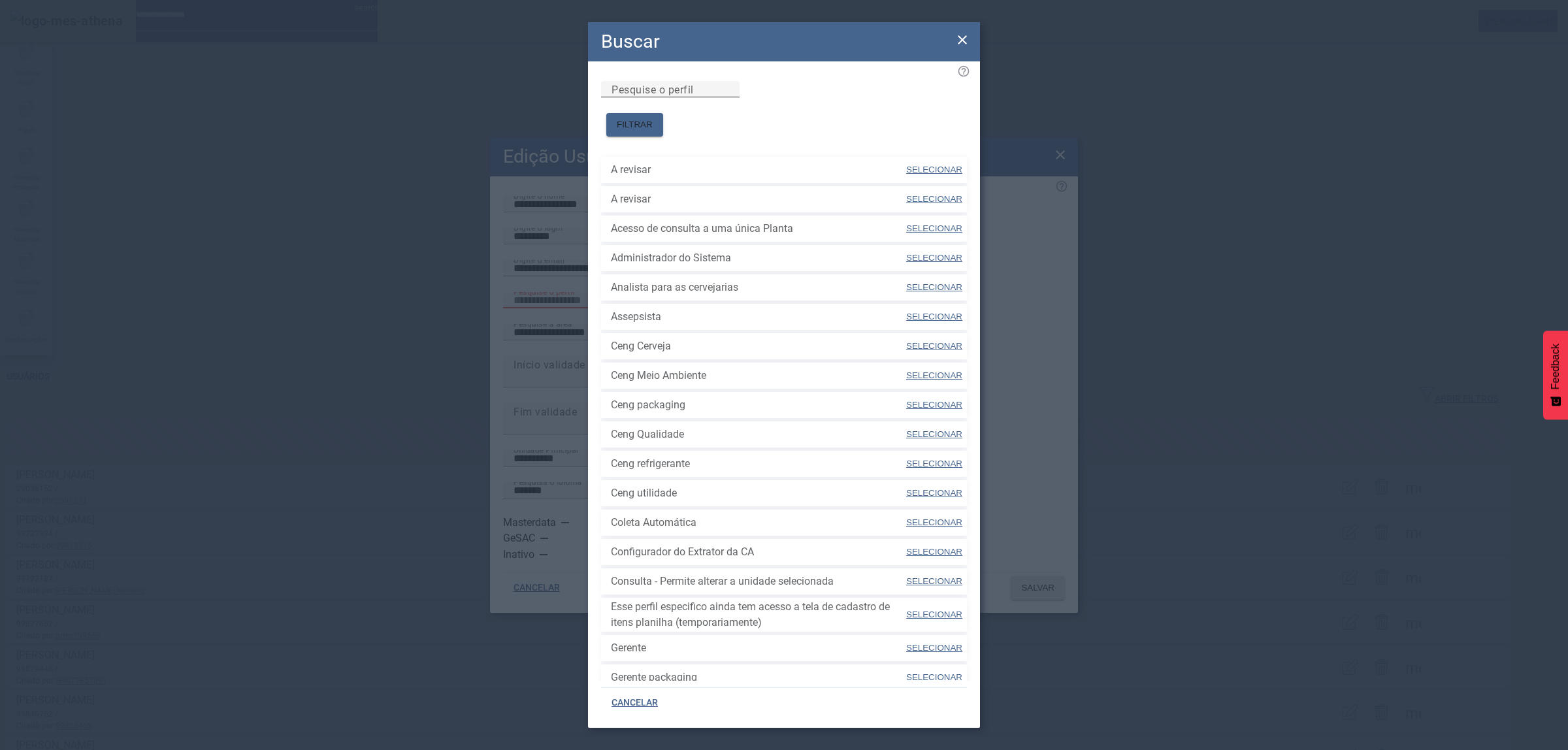
click at [729, 96] on input "Pesquise o perfil" at bounding box center [670, 89] width 118 height 15
type input "***"
click at [653, 118] on span "FILTRAR" at bounding box center [634, 125] width 36 height 13
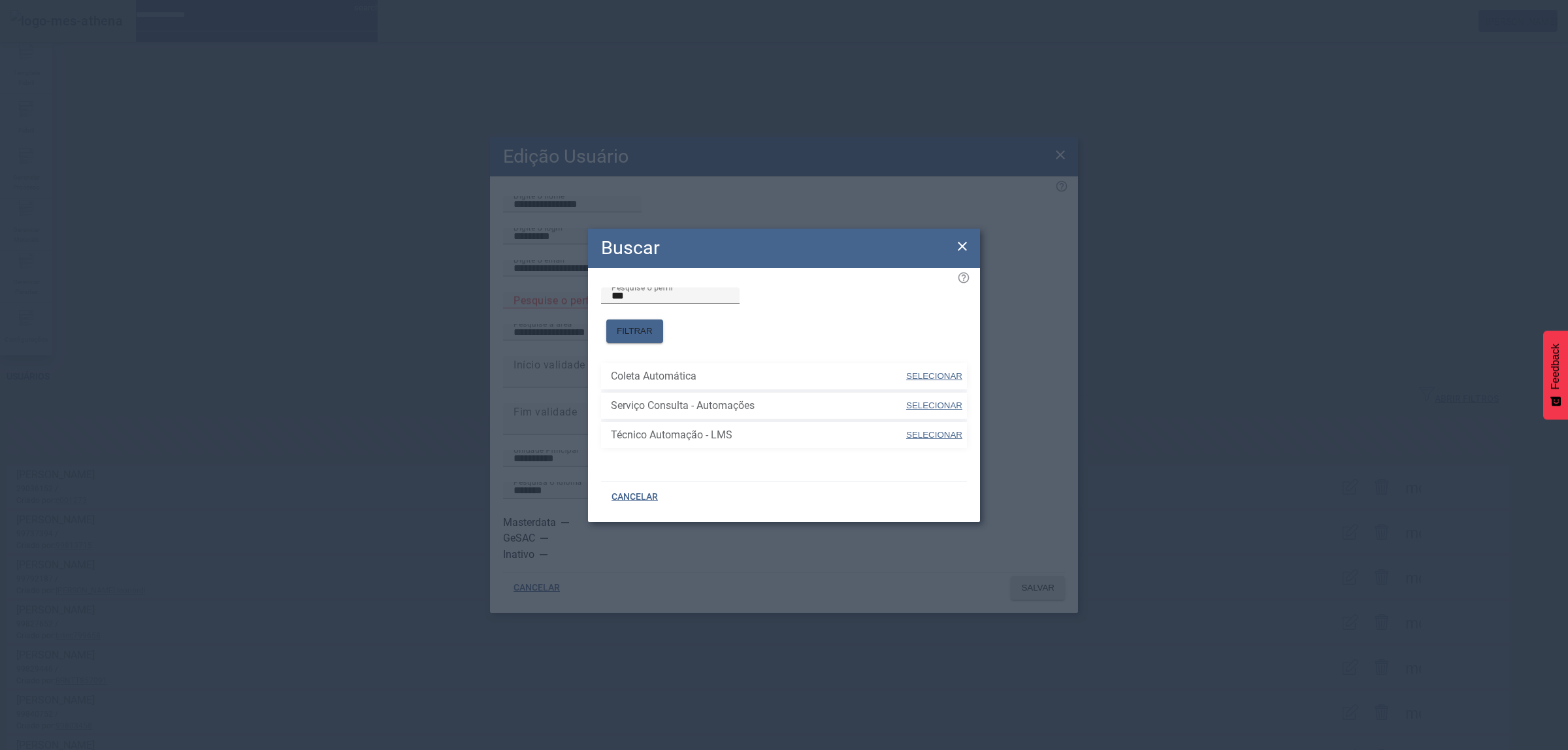
click at [962, 248] on icon at bounding box center [962, 246] width 15 height 15
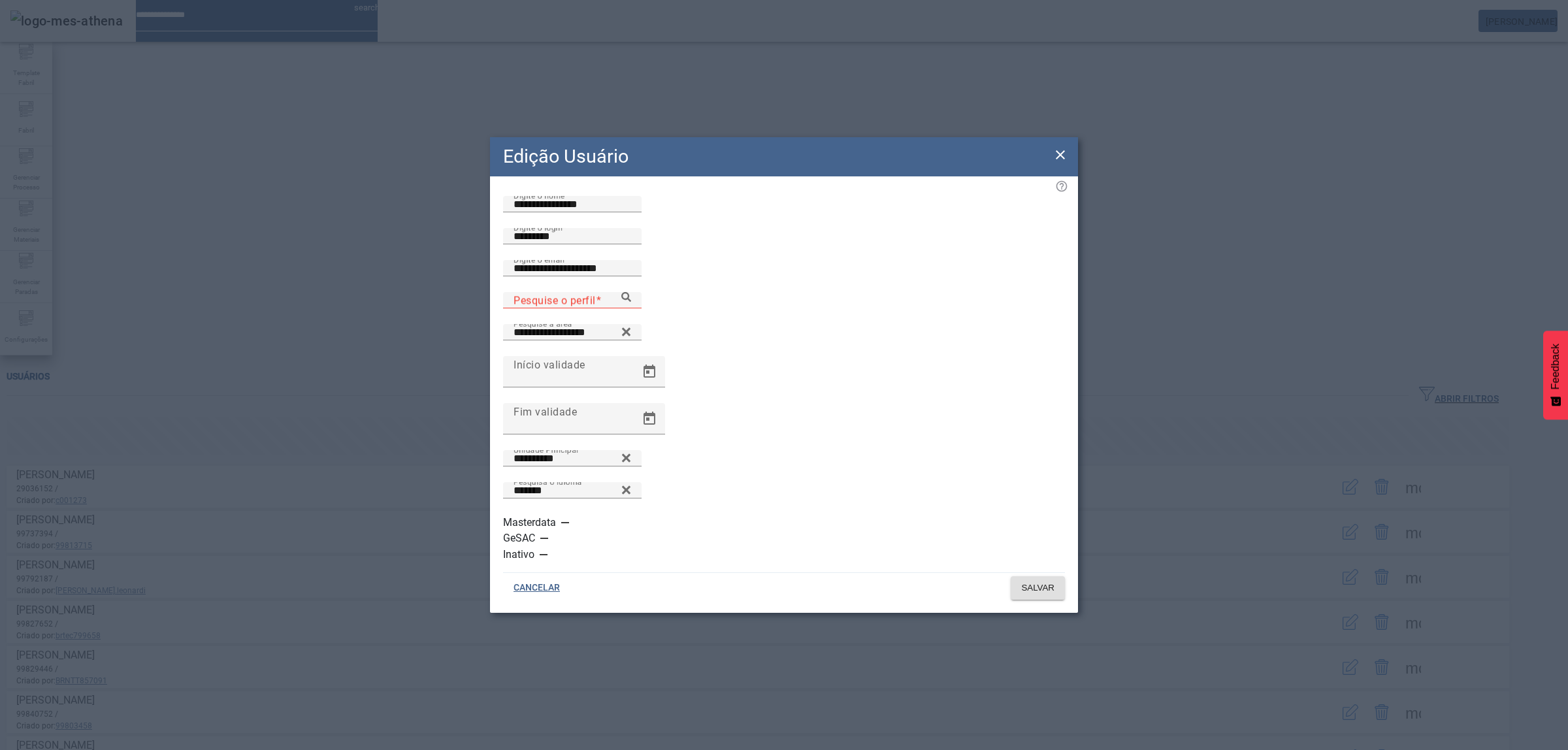
click at [1062, 163] on icon at bounding box center [1060, 154] width 15 height 15
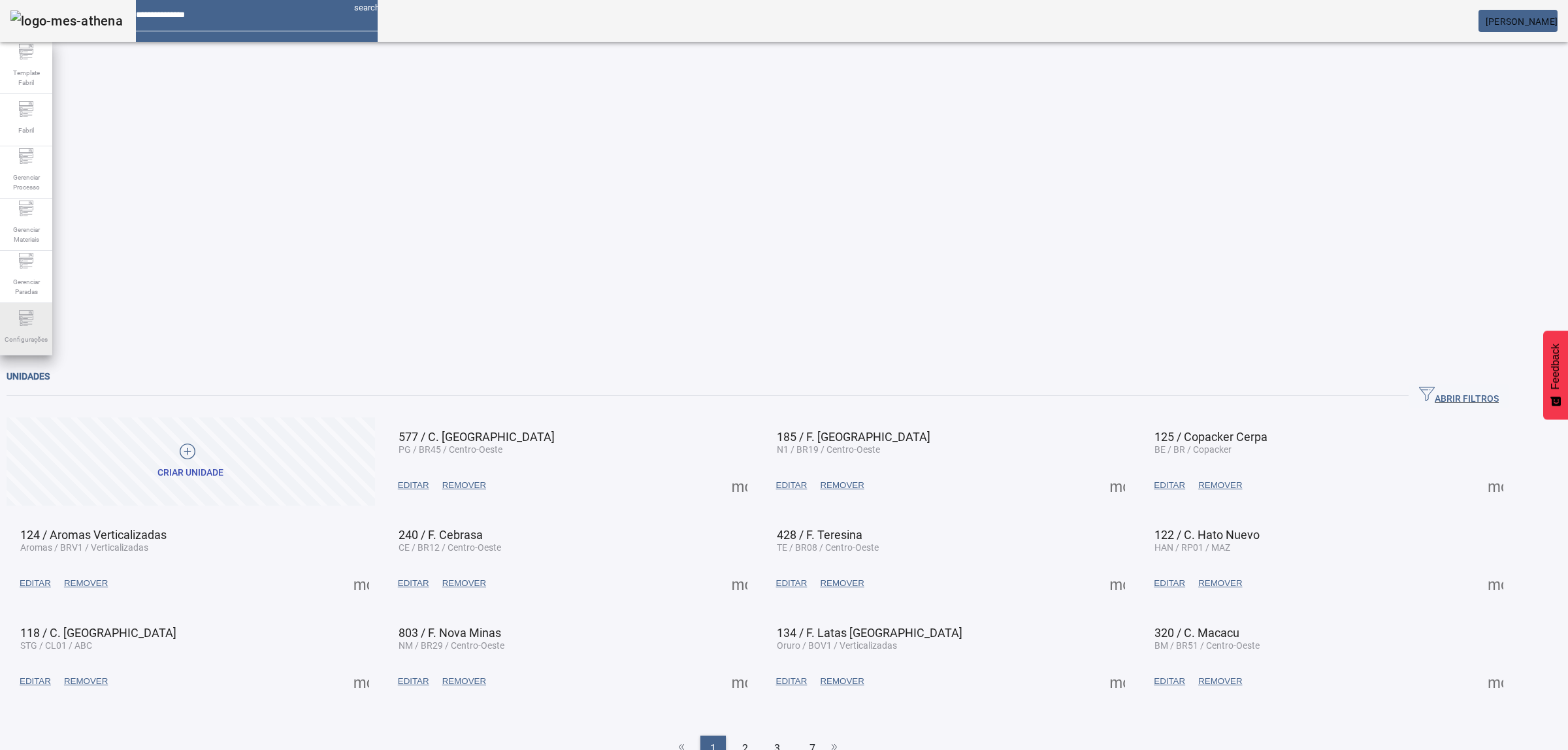
click at [33, 331] on span "Configurações" at bounding box center [26, 339] width 51 height 18
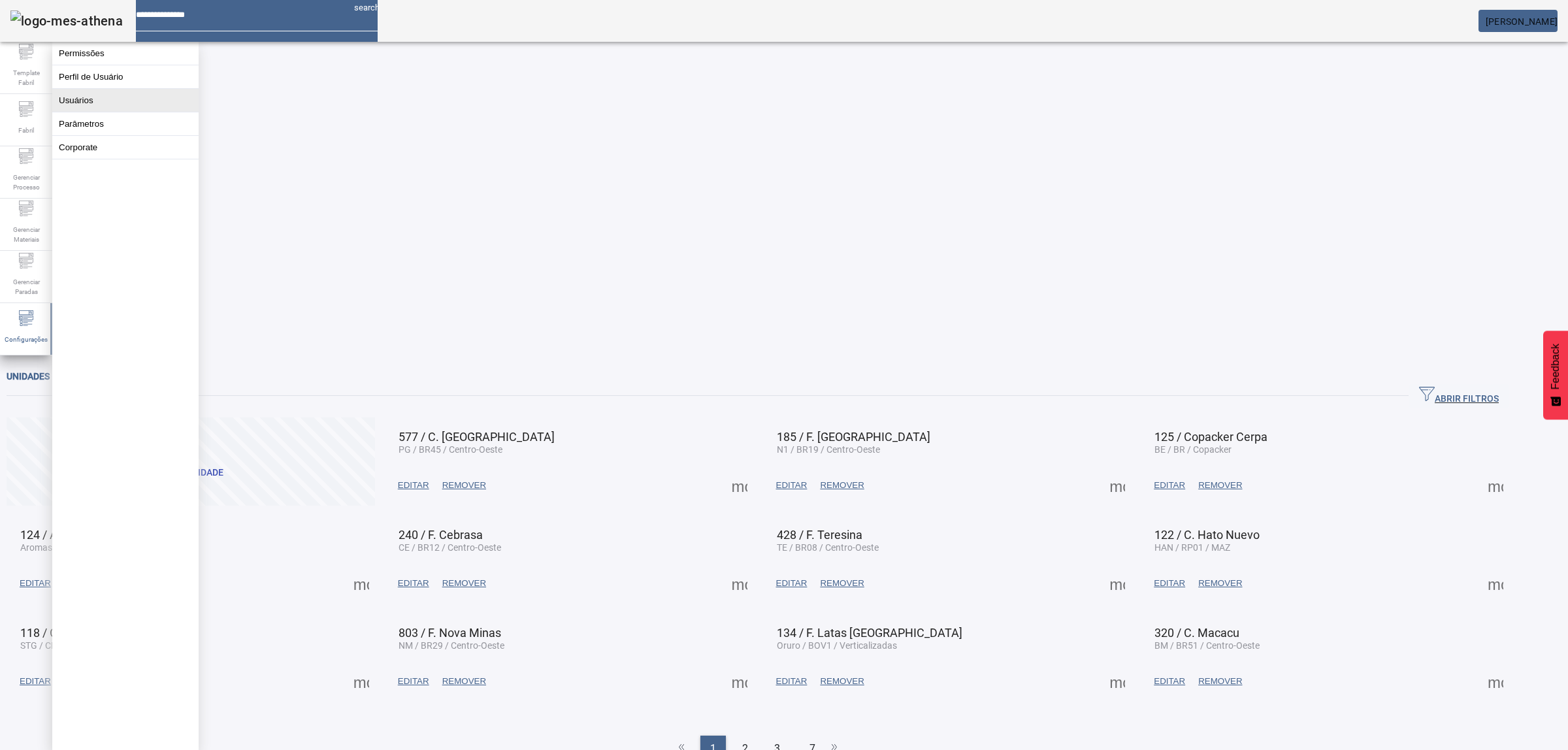
click at [66, 112] on button "Usuários" at bounding box center [126, 100] width 147 height 23
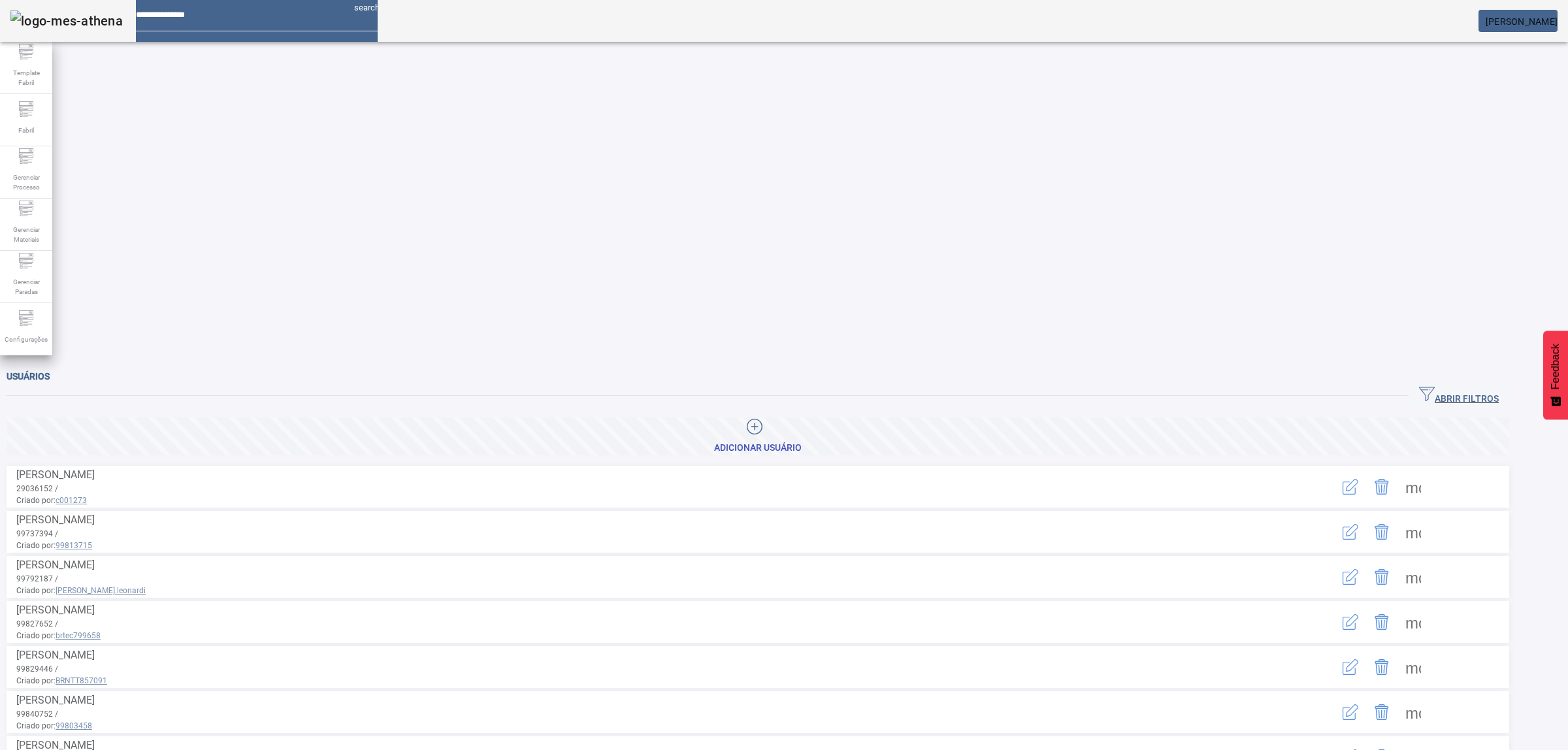
click at [1358, 479] on icon "button" at bounding box center [1352, 484] width 12 height 12
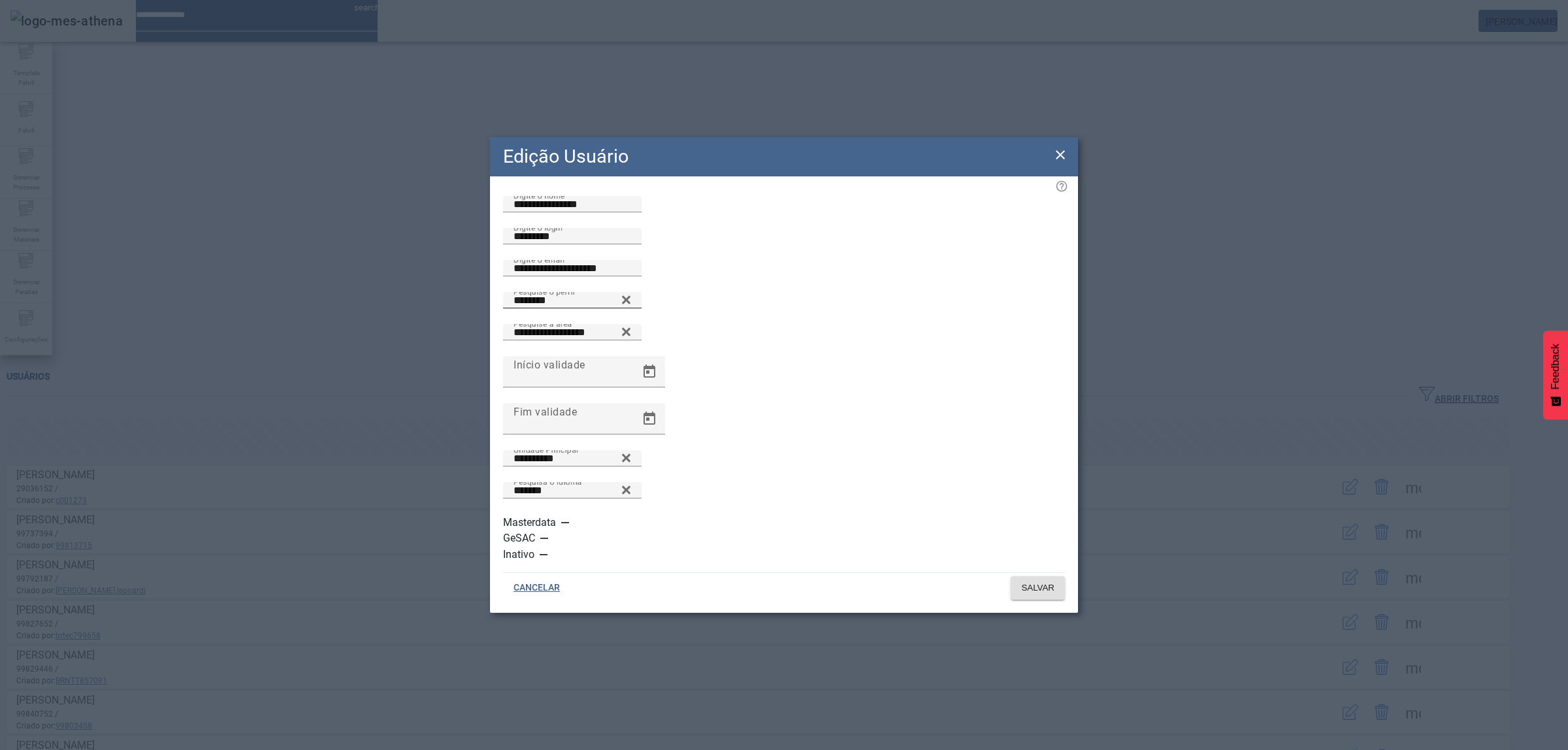
click at [631, 304] on icon at bounding box center [626, 300] width 9 height 9
click at [631, 302] on icon at bounding box center [626, 296] width 9 height 9
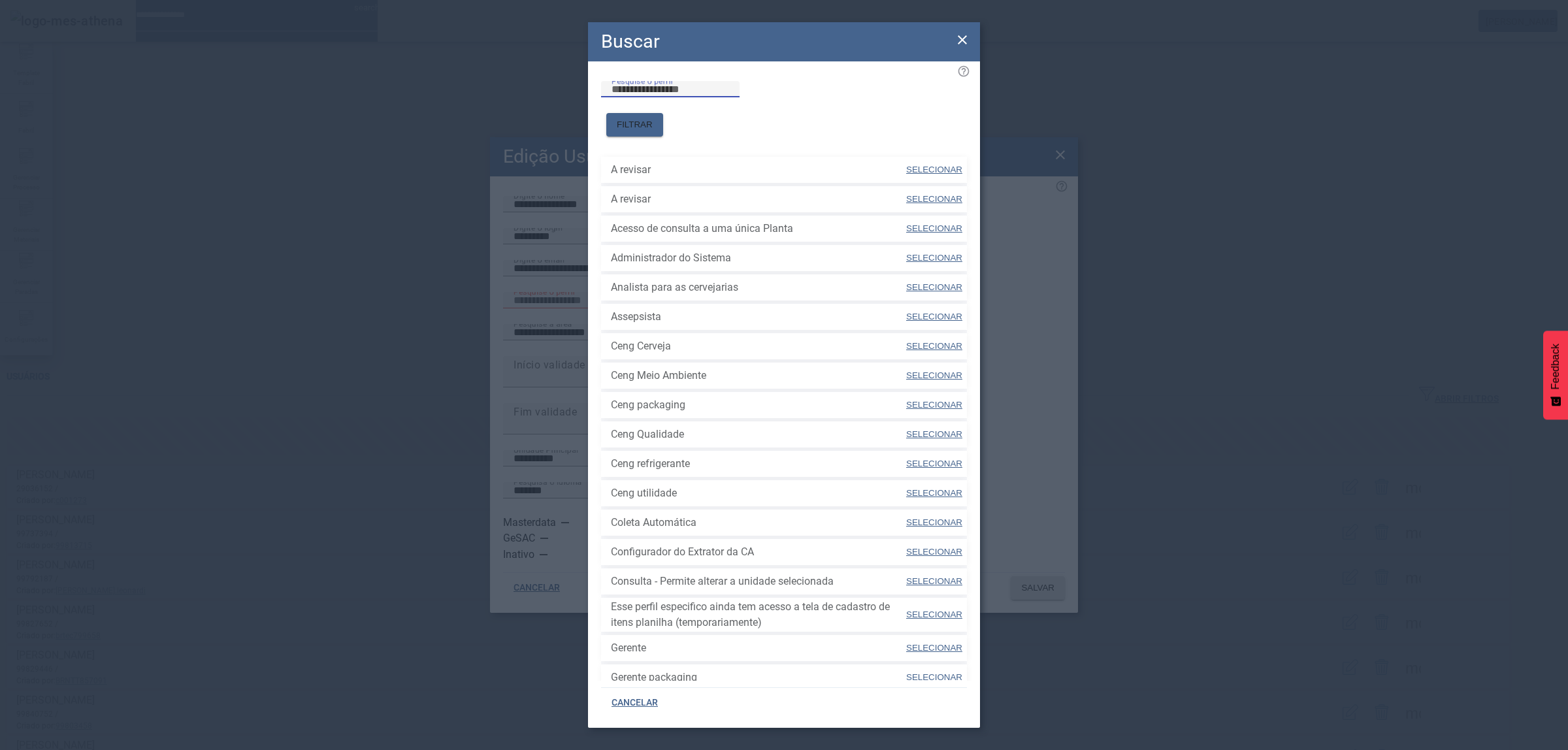
click at [729, 96] on input "Pesquise o perfil" at bounding box center [670, 89] width 118 height 15
type input "***"
click at [664, 109] on span at bounding box center [635, 124] width 57 height 31
